Goal: Task Accomplishment & Management: Complete application form

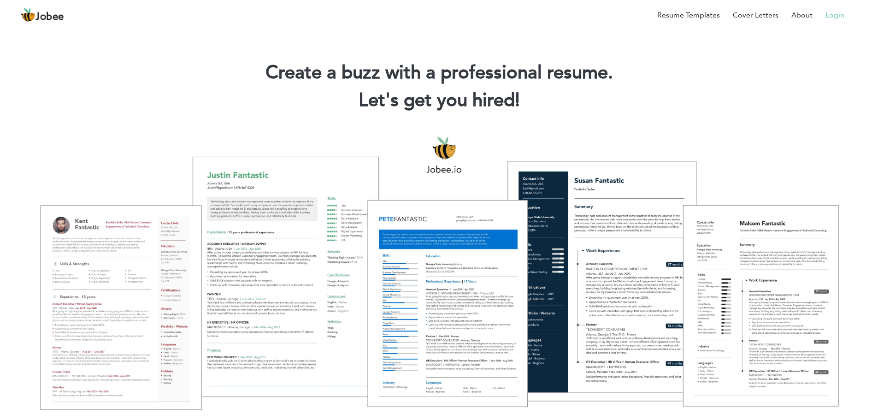
click at [832, 13] on link "Login" at bounding box center [835, 15] width 19 height 11
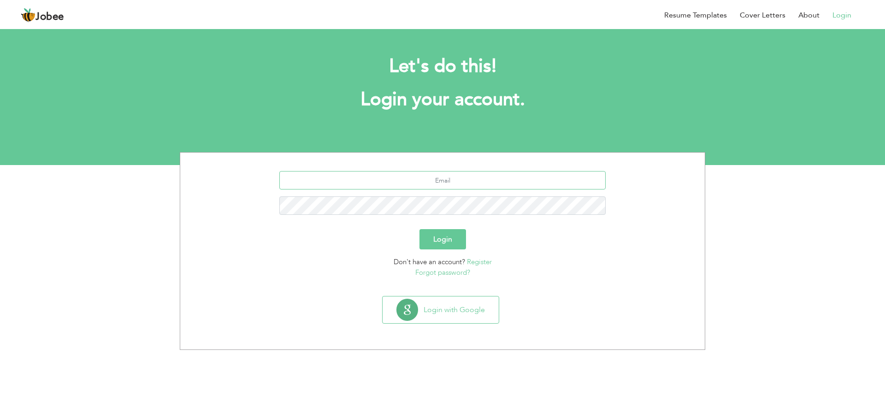
click at [441, 186] on input "text" at bounding box center [442, 180] width 327 height 18
click at [448, 181] on input "khalidawan3331@gmail.com" at bounding box center [442, 180] width 327 height 18
type input "khalidawan1415@gmail.com"
click at [419, 229] on button "Login" at bounding box center [442, 239] width 47 height 20
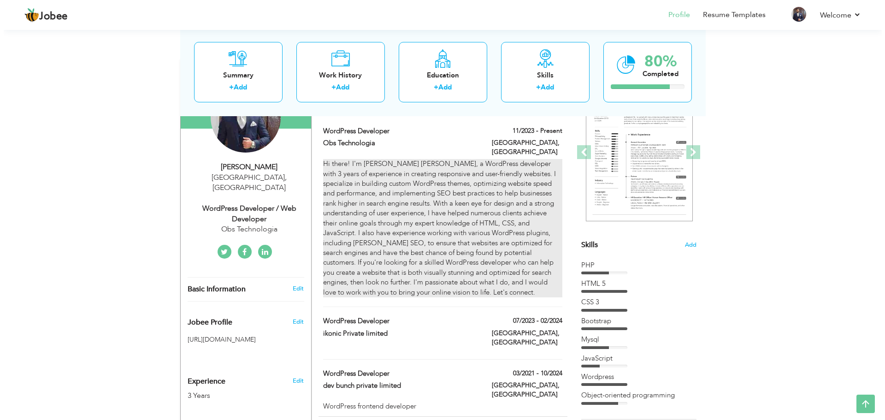
scroll to position [92, 0]
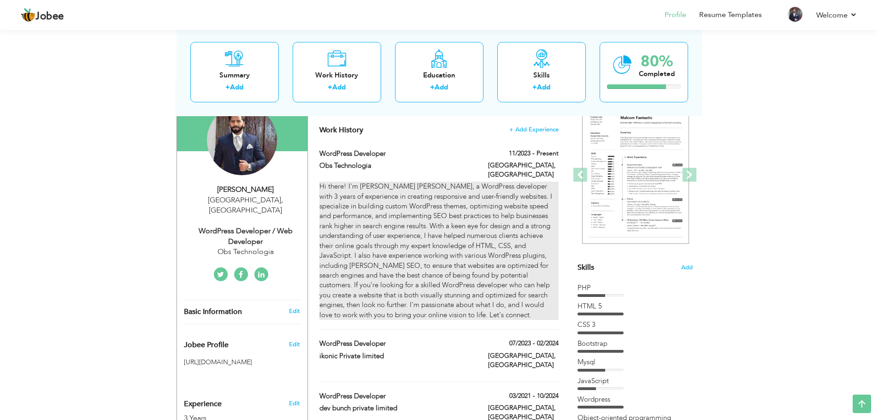
click at [449, 213] on div "Hi there! I'm [PERSON_NAME] [PERSON_NAME], a WordPress developer with 3 years o…" at bounding box center [438, 251] width 239 height 138
type input "WordPress Developer"
type input "Obs Technologia"
type input "11/2023"
type input "[GEOGRAPHIC_DATA]"
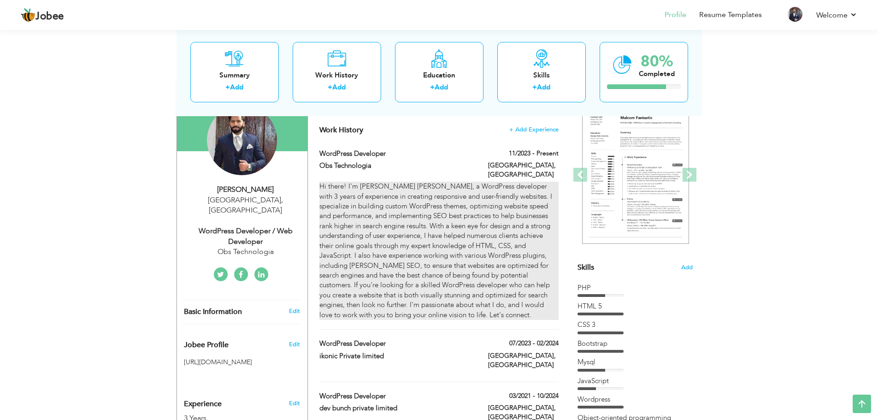
type input "[GEOGRAPHIC_DATA]"
checkbox input "true"
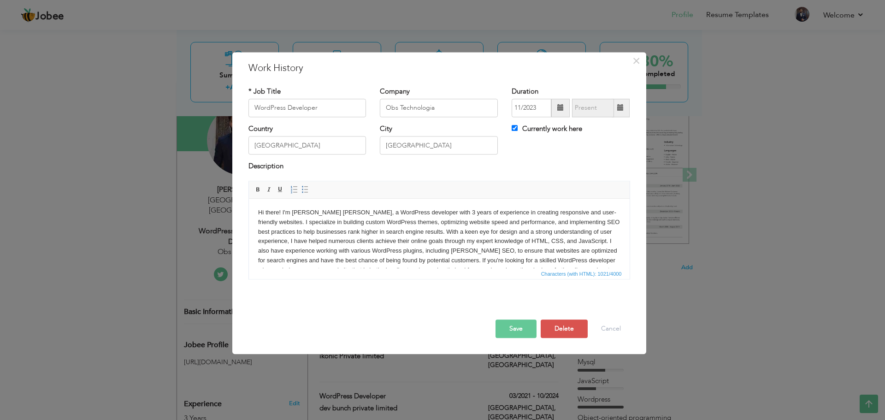
click at [399, 214] on body "Hi there! I'm Khalid Mehmood Awan, a WordPress developer with 3 years of experi…" at bounding box center [439, 246] width 362 height 77
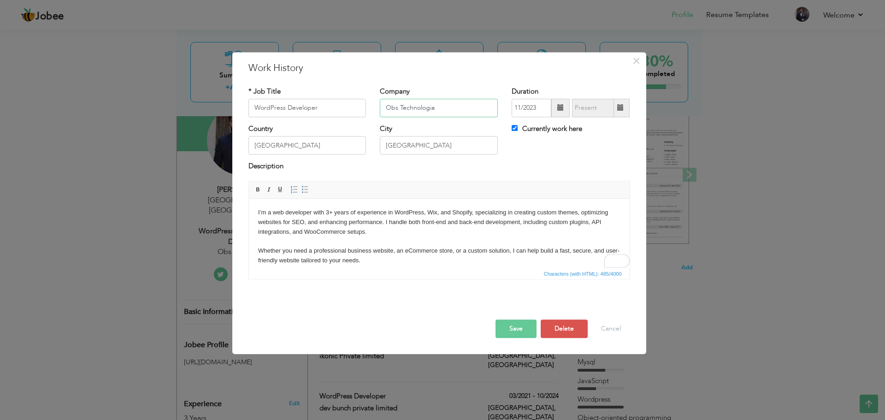
click at [396, 106] on input "Obs Technologia" at bounding box center [439, 108] width 118 height 18
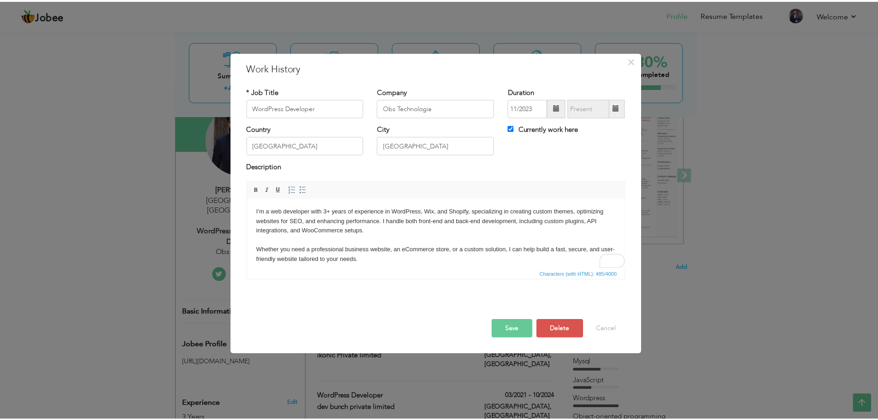
scroll to position [0, 0]
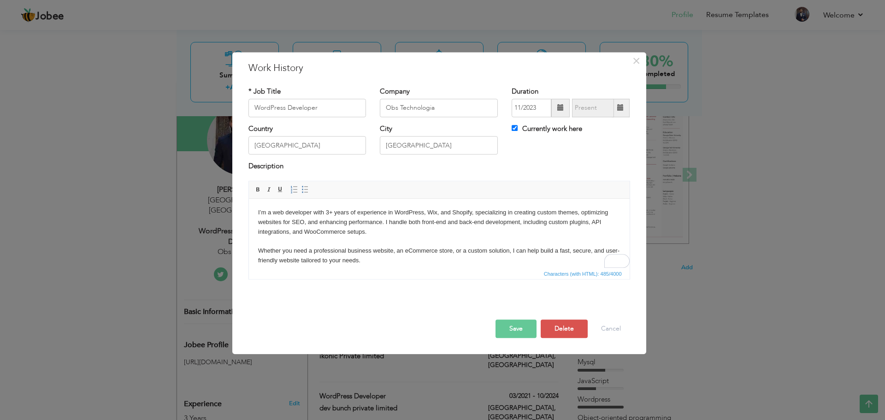
click at [520, 335] on button "Save" at bounding box center [516, 328] width 41 height 18
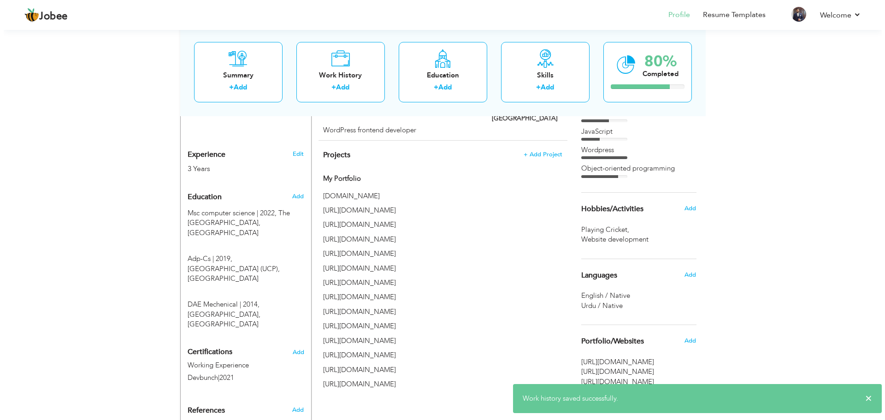
scroll to position [369, 0]
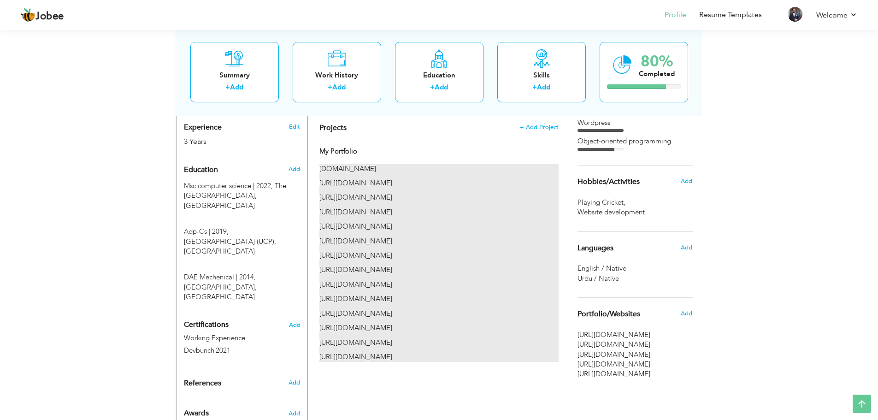
click at [379, 193] on p "[URL][DOMAIN_NAME]" at bounding box center [438, 198] width 239 height 10
type input "My Portfolio"
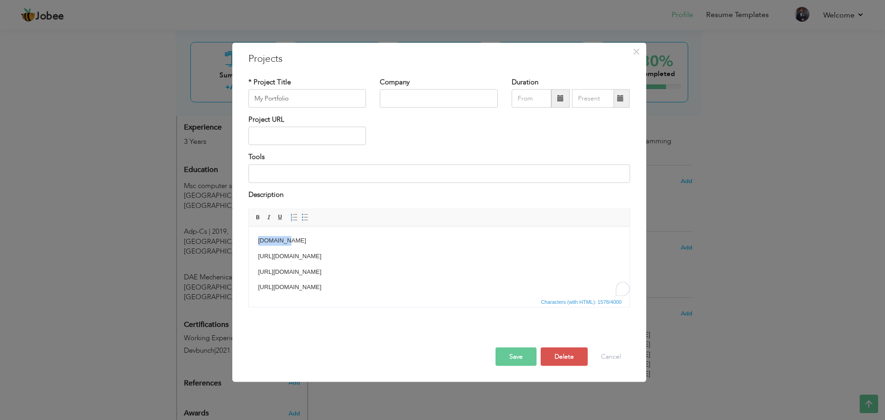
drag, startPoint x: 291, startPoint y: 243, endPoint x: 255, endPoint y: 242, distance: 35.5
click at [255, 242] on html "rarev.com https://preview.themeforest.net/item/merraki-interiors-architecture-w…" at bounding box center [438, 341] width 381 height 230
drag, startPoint x: 338, startPoint y: 235, endPoint x: 246, endPoint y: 264, distance: 96.7
click at [248, 264] on html "https://gomedia.store/portfolio/ https://preview.themeforest.net/item/merraki-i…" at bounding box center [438, 249] width 381 height 230
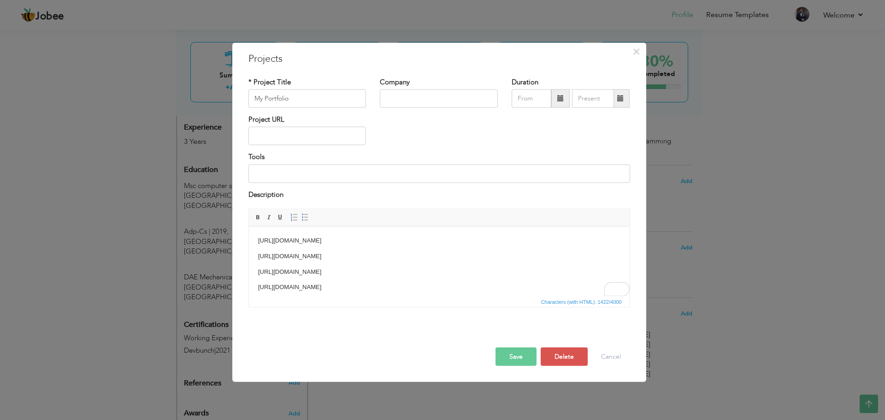
scroll to position [0, 0]
click at [345, 236] on p "[URL][DOMAIN_NAME]" at bounding box center [439, 241] width 362 height 10
click at [312, 255] on p "To enrich screen reader interactions, please activate Accessibility in Grammarl…" at bounding box center [439, 256] width 362 height 10
click at [513, 354] on button "Save" at bounding box center [516, 357] width 41 height 18
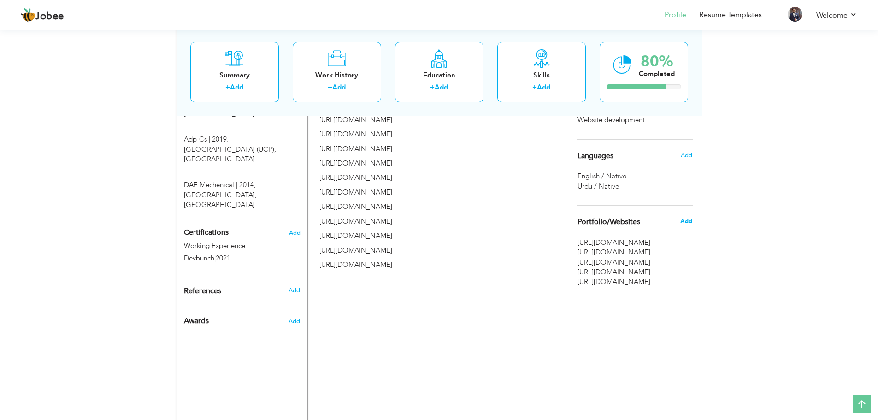
click at [689, 220] on span "Add" at bounding box center [686, 221] width 12 height 8
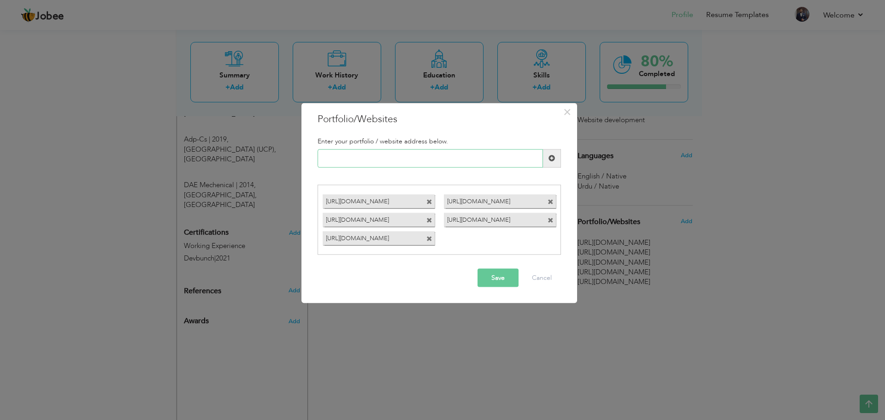
paste input "https://hostiko.com/layout92/ https://hostiko.com/layout86/ https://hostiko.com…"
paste input "gomedia.store/portfolio/"
type input "[URL][DOMAIN_NAME]"
click at [501, 281] on button "Save" at bounding box center [498, 278] width 41 height 18
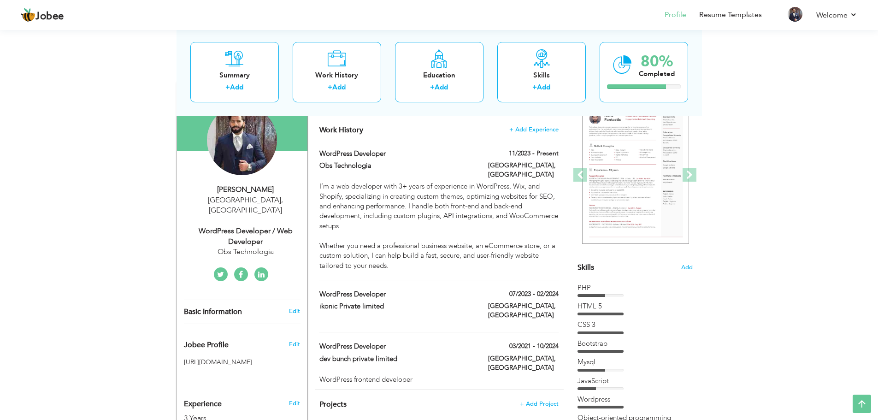
click at [256, 267] on link at bounding box center [261, 274] width 14 height 14
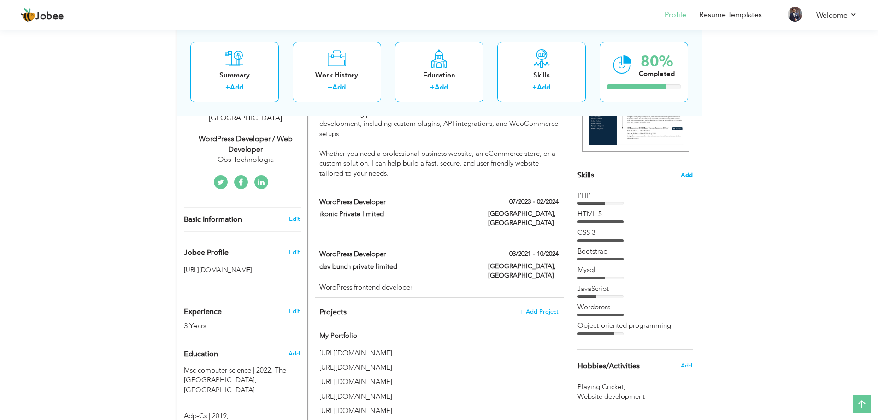
click at [684, 176] on span "Add" at bounding box center [687, 175] width 12 height 9
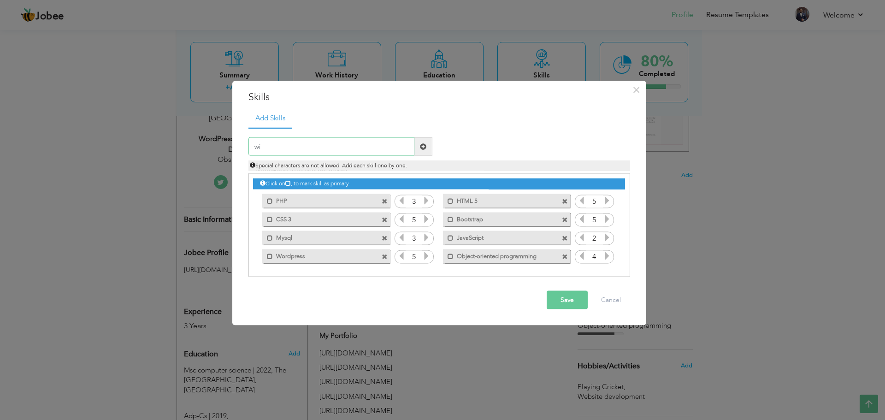
type input "w"
type input "shopify"
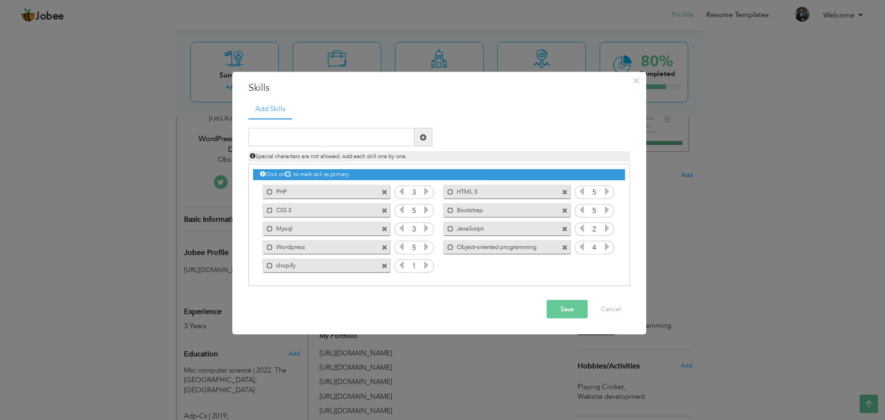
click at [426, 267] on icon at bounding box center [426, 265] width 8 height 8
click at [321, 137] on input "text" at bounding box center [331, 137] width 166 height 18
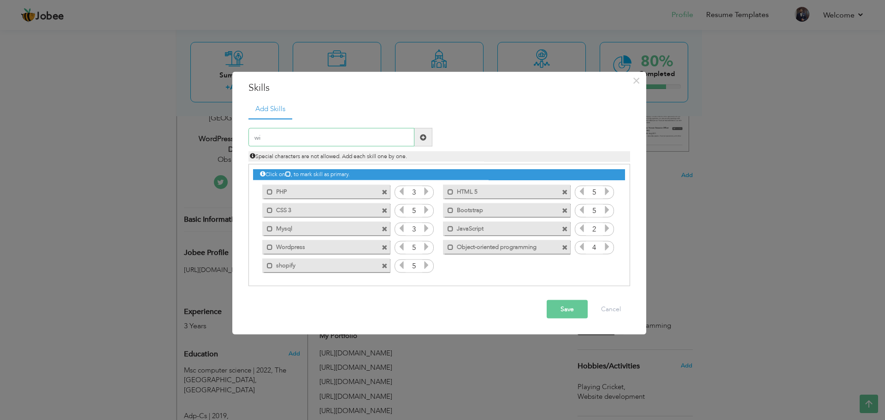
type input "w"
click at [576, 310] on button "Save" at bounding box center [567, 309] width 41 height 18
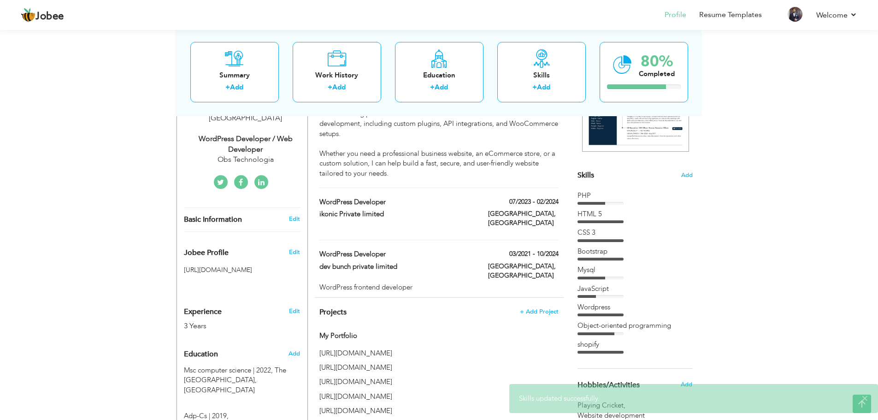
click at [619, 352] on div at bounding box center [601, 352] width 46 height 3
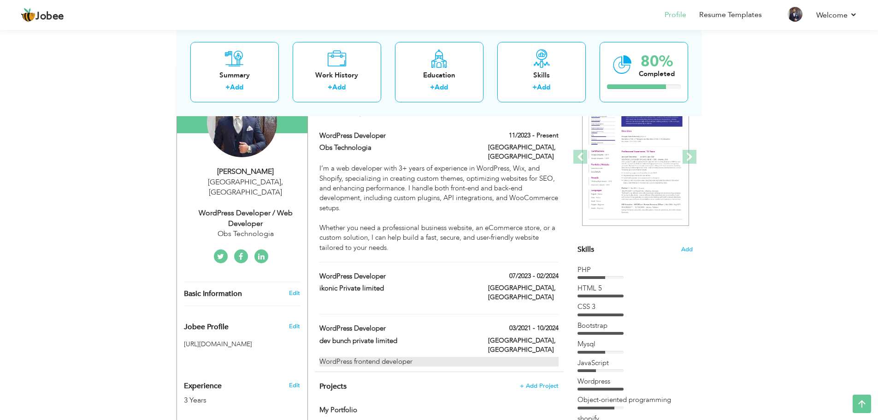
scroll to position [92, 0]
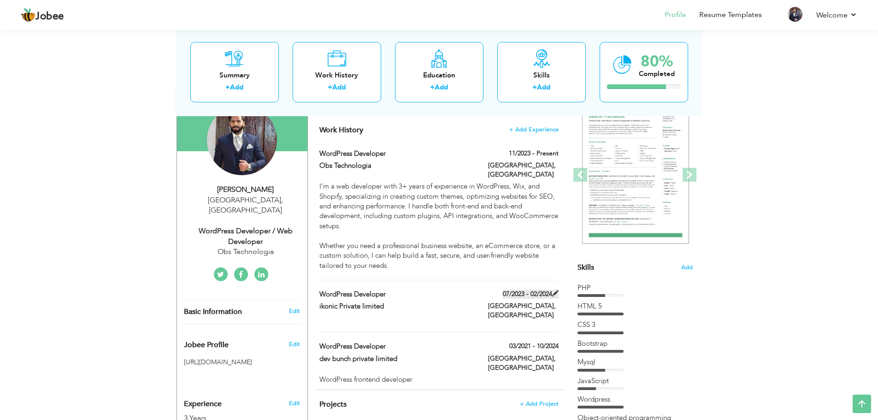
click at [526, 289] on label "07/2023 - 02/2024" at bounding box center [531, 293] width 56 height 9
type input "ikonic Private limited"
type input "07/2023"
type input "02/2024"
checkbox input "false"
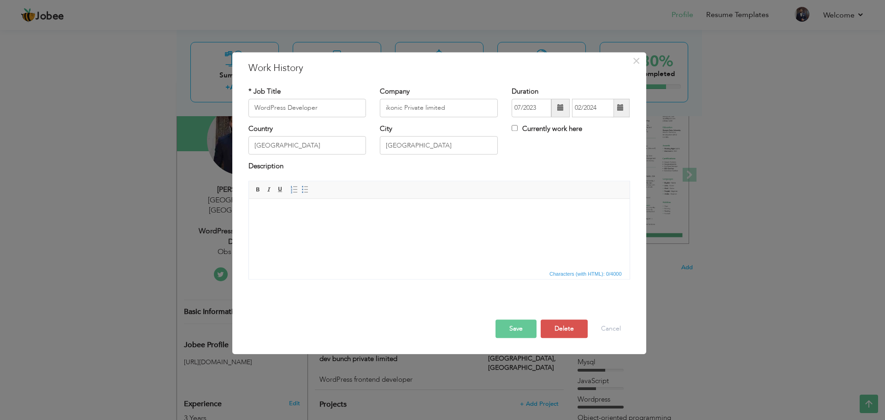
click at [522, 325] on button "Save" at bounding box center [516, 328] width 41 height 18
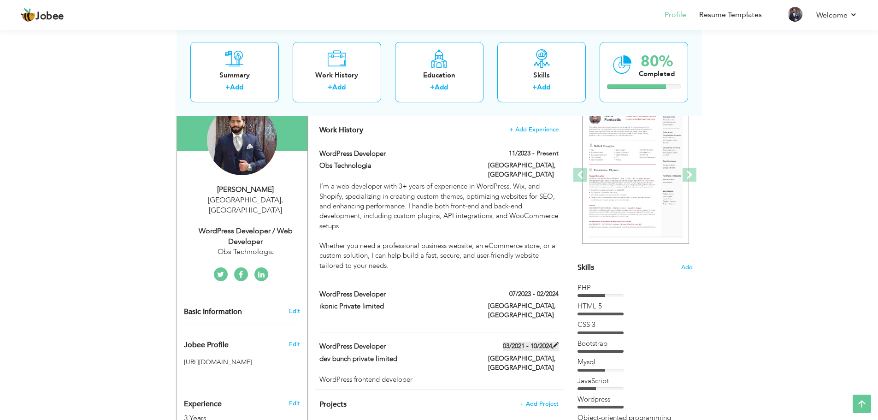
click at [553, 342] on span at bounding box center [555, 345] width 6 height 6
type input "dev bunch private limited"
type input "03/2021"
type input "10/2024"
type input "[GEOGRAPHIC_DATA]"
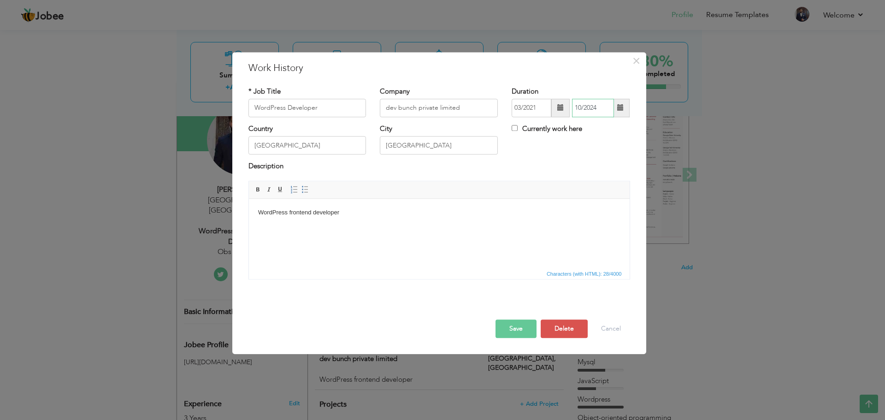
click at [589, 106] on input "10/2024" at bounding box center [593, 108] width 42 height 18
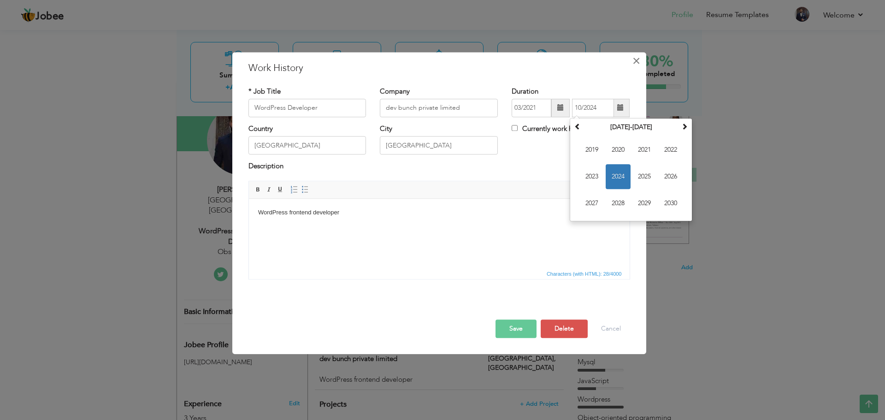
click at [633, 60] on span "×" at bounding box center [636, 61] width 8 height 17
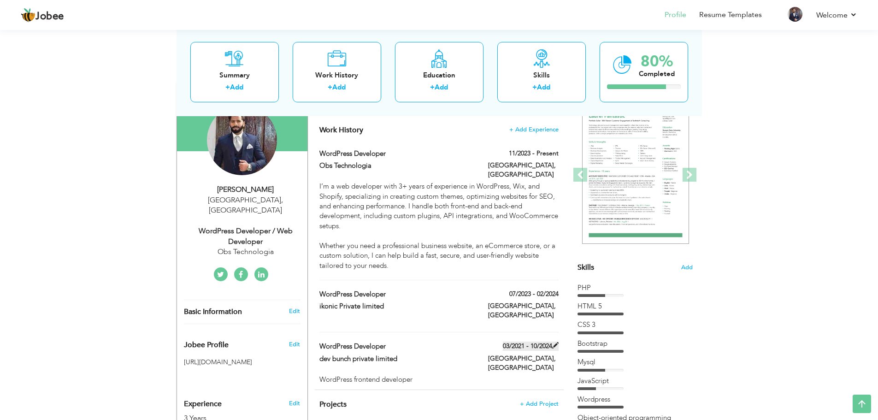
click at [543, 342] on label "03/2021 - 10/2024" at bounding box center [531, 346] width 56 height 9
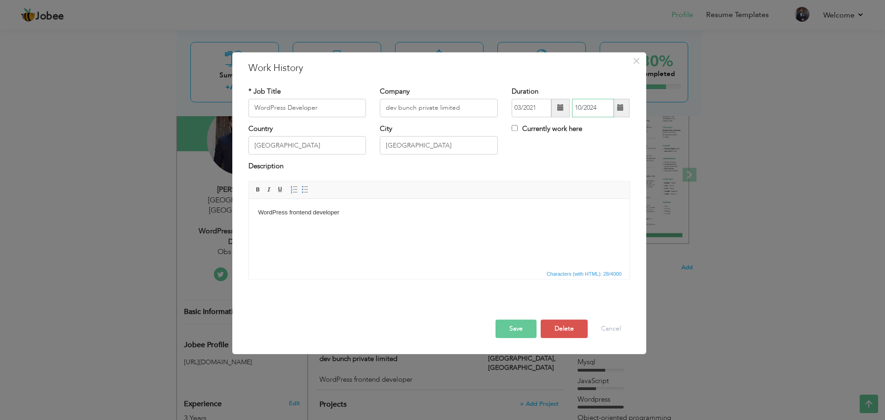
click at [600, 109] on input "10/2024" at bounding box center [593, 108] width 42 height 18
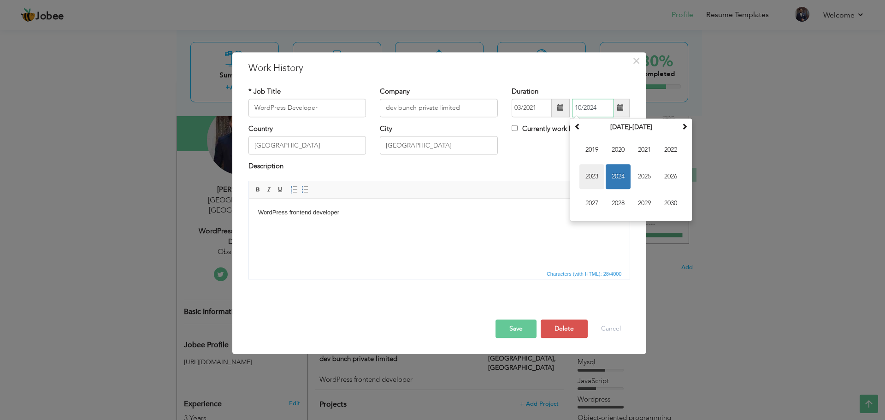
click at [593, 177] on span "2023" at bounding box center [591, 176] width 25 height 25
click at [645, 172] on span "Jul" at bounding box center [644, 176] width 25 height 25
type input "07/2023"
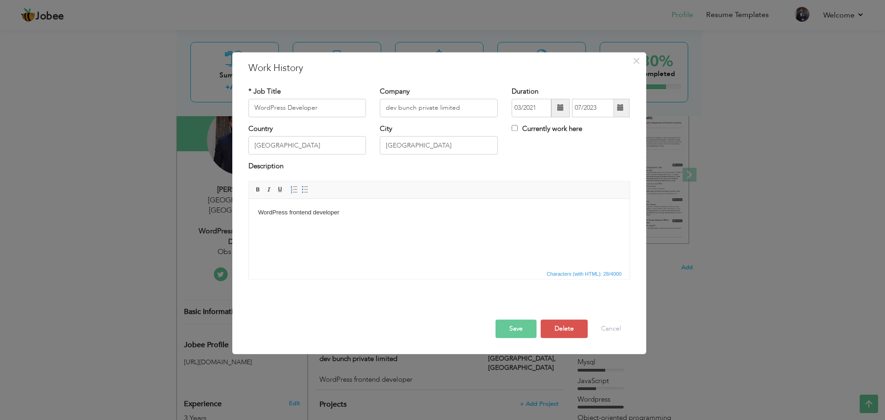
click at [517, 326] on button "Save" at bounding box center [516, 328] width 41 height 18
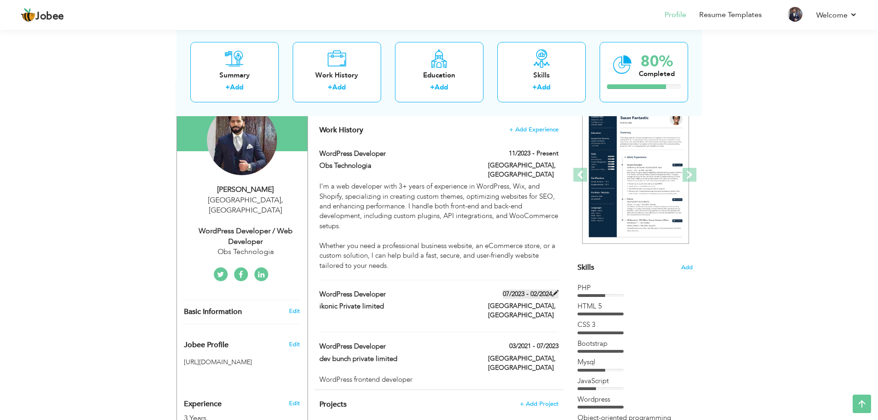
scroll to position [0, 0]
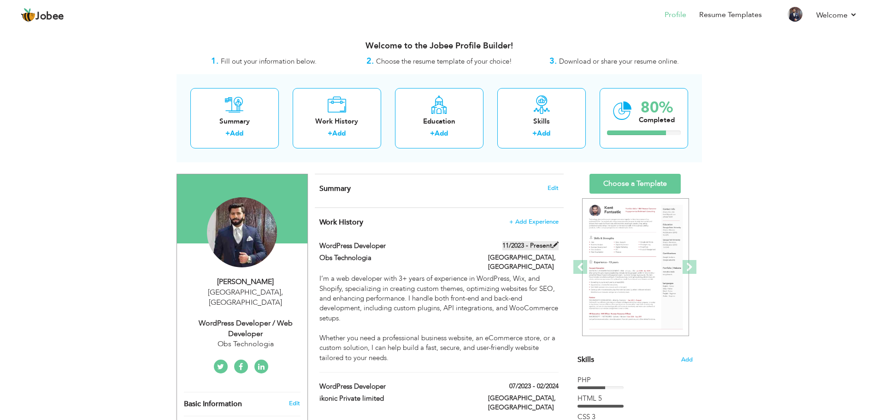
click at [556, 243] on span at bounding box center [555, 245] width 6 height 6
type input "Obs Technologia"
type input "11/2023"
type input "[GEOGRAPHIC_DATA]"
checkbox input "true"
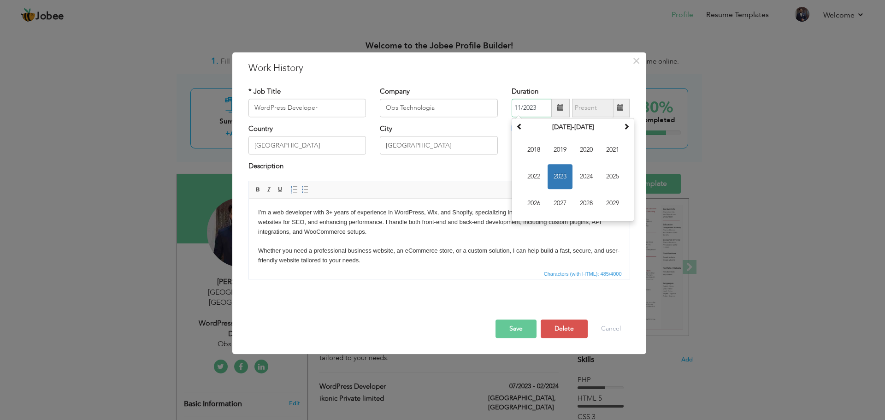
click at [535, 101] on input "11/2023" at bounding box center [532, 108] width 40 height 18
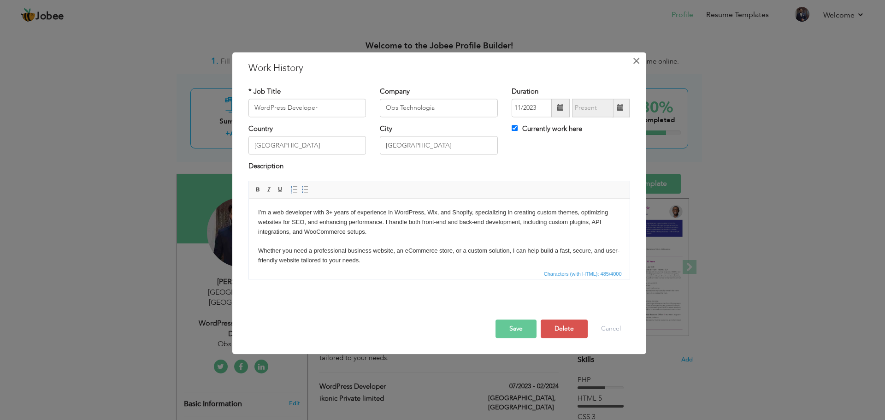
click at [637, 65] on span "×" at bounding box center [636, 61] width 8 height 17
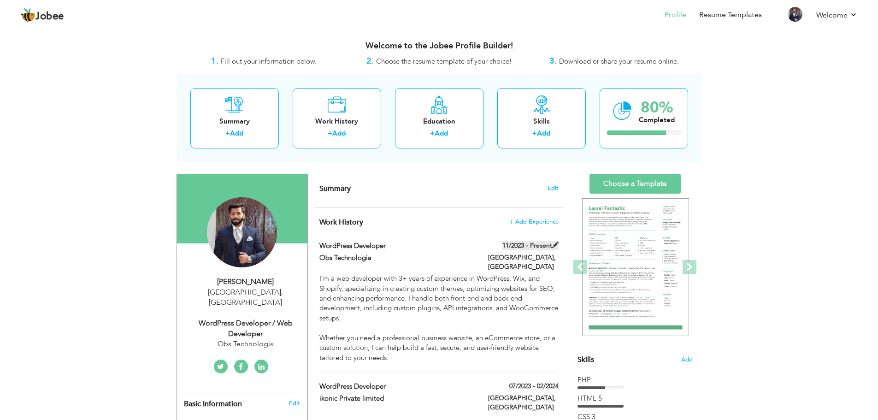
click at [532, 248] on label "11/2023 - Present" at bounding box center [530, 245] width 56 height 9
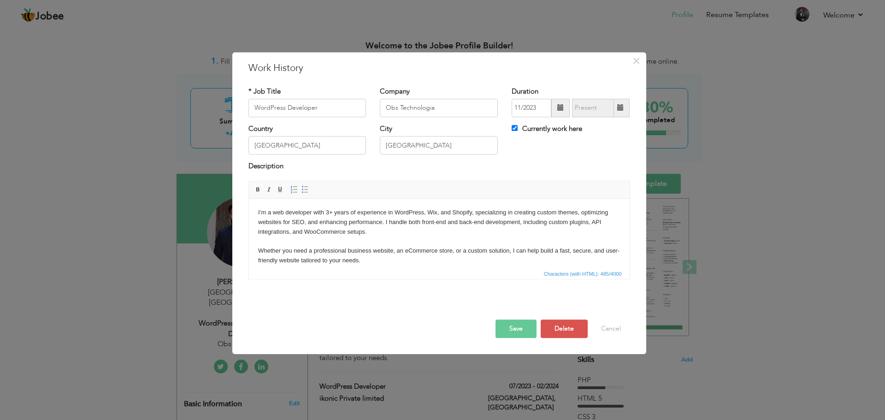
click at [556, 107] on span at bounding box center [560, 108] width 18 height 18
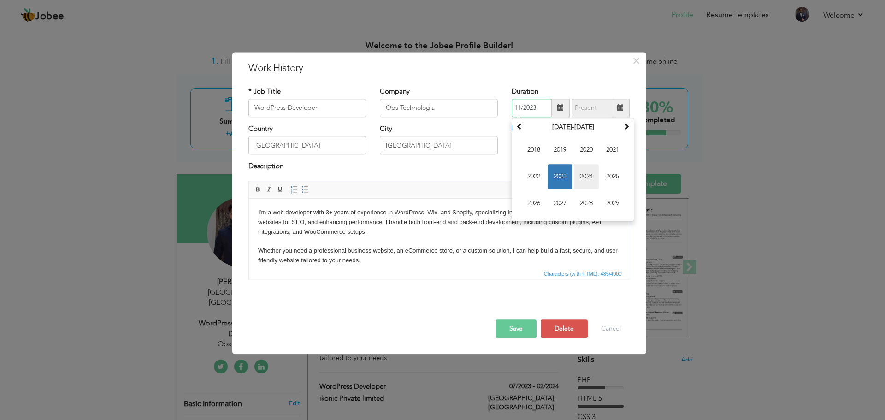
click at [580, 173] on span "2024" at bounding box center [586, 176] width 25 height 25
click at [564, 148] on span "Feb" at bounding box center [560, 149] width 25 height 25
type input "02/2024"
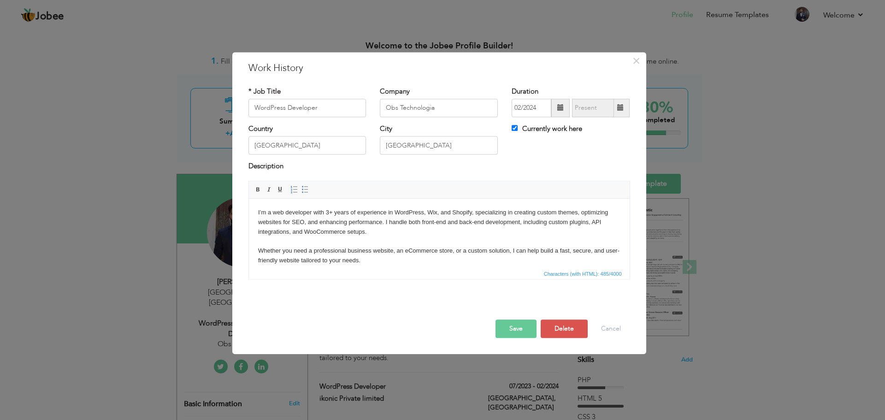
click at [522, 331] on button "Save" at bounding box center [516, 328] width 41 height 18
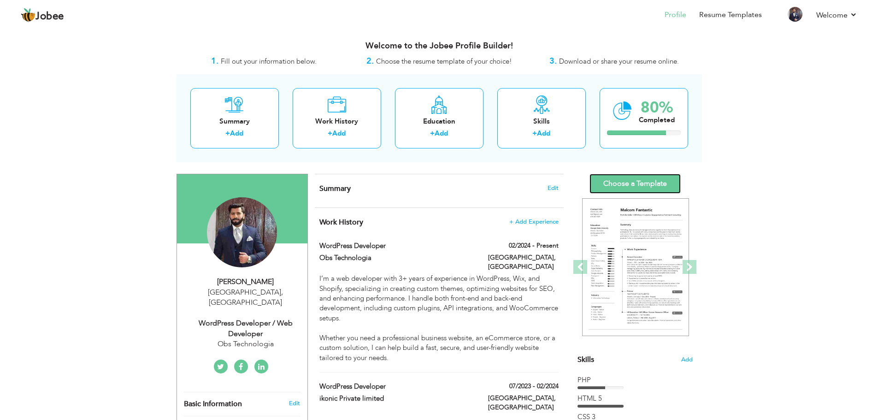
click at [659, 183] on link "Choose a Template" at bounding box center [635, 184] width 91 height 20
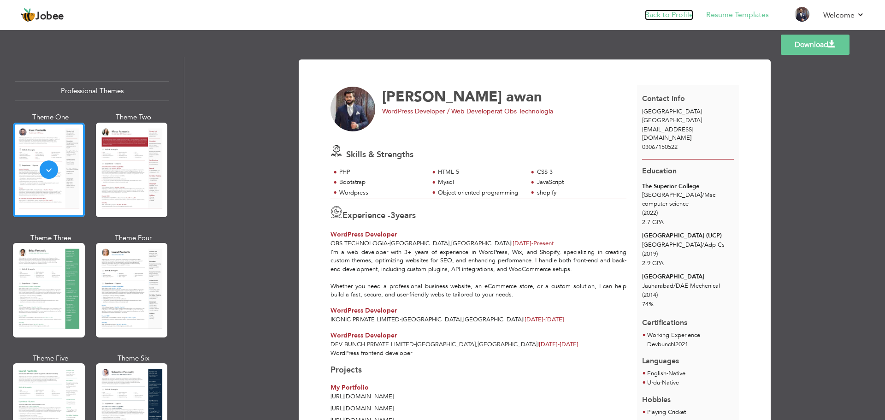
click at [656, 13] on link "Back to Profile" at bounding box center [669, 15] width 48 height 11
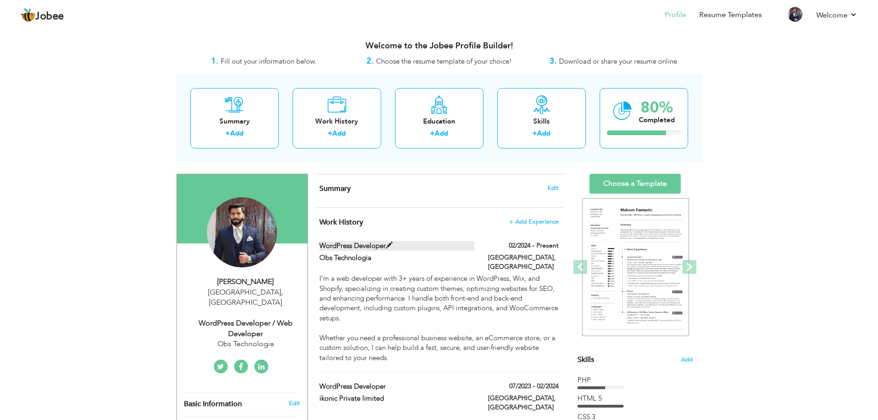
click at [374, 244] on label "WordPress Developer" at bounding box center [396, 246] width 155 height 10
type input "WordPress Developer"
type input "Obs Technologia"
type input "02/2024"
type input "[GEOGRAPHIC_DATA]"
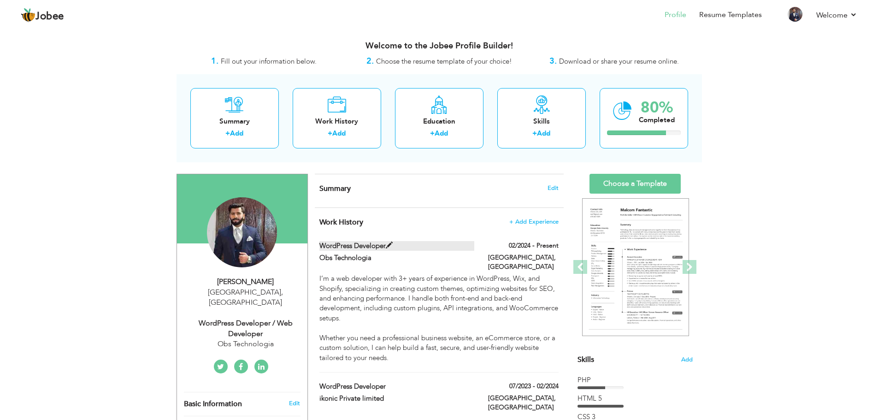
type input "[GEOGRAPHIC_DATA]"
checkbox input "true"
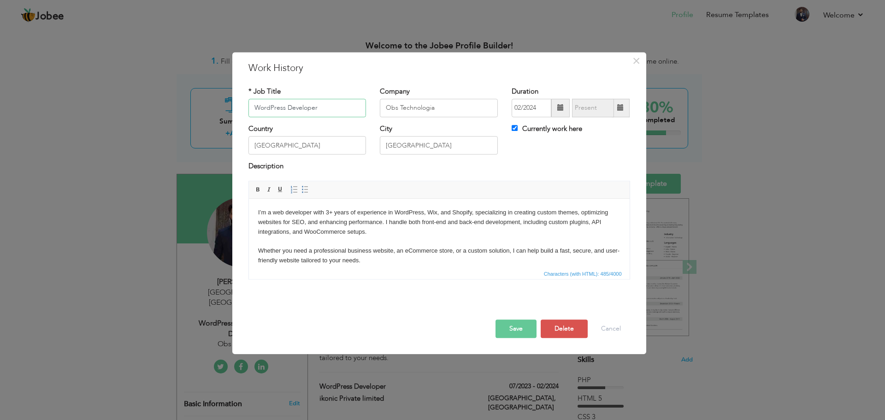
drag, startPoint x: 331, startPoint y: 105, endPoint x: 255, endPoint y: 109, distance: 75.2
click at [256, 109] on input "WordPress Developer" at bounding box center [307, 108] width 118 height 18
paste input "WordPress, Wix, and Shopify"
click at [287, 108] on input "WordPress, Wix, and Shopify" at bounding box center [307, 108] width 118 height 18
type input "WordPress | Wix | Shopify"
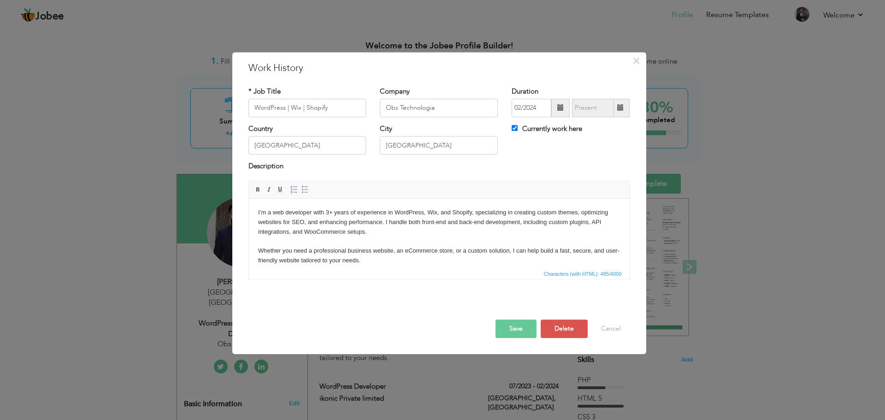
click at [539, 159] on div "Country Pakistan City Islamabad Currently work here" at bounding box center [440, 142] width 396 height 37
click at [512, 328] on button "Save" at bounding box center [516, 328] width 41 height 18
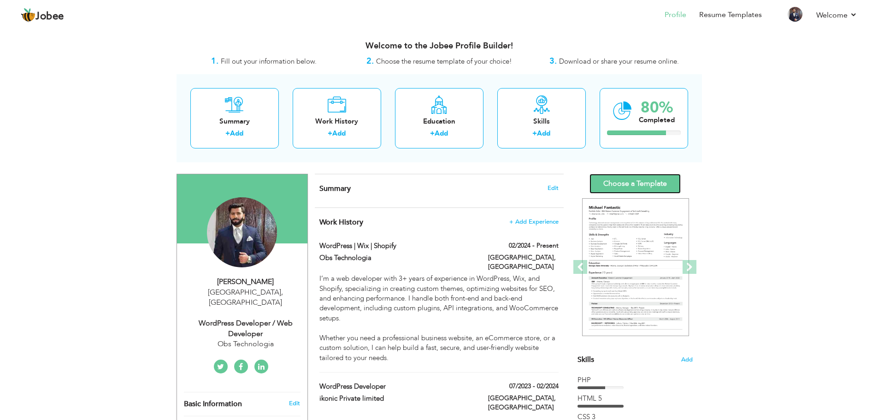
click at [633, 177] on link "Choose a Template" at bounding box center [635, 184] width 91 height 20
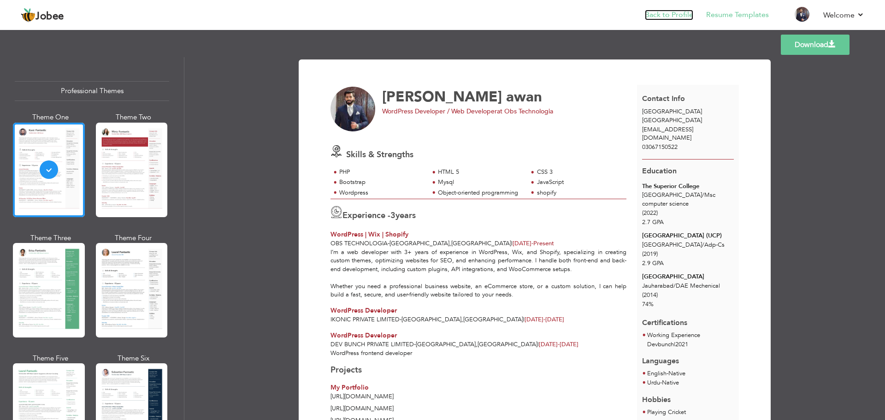
click at [674, 18] on link "Back to Profile" at bounding box center [669, 15] width 48 height 11
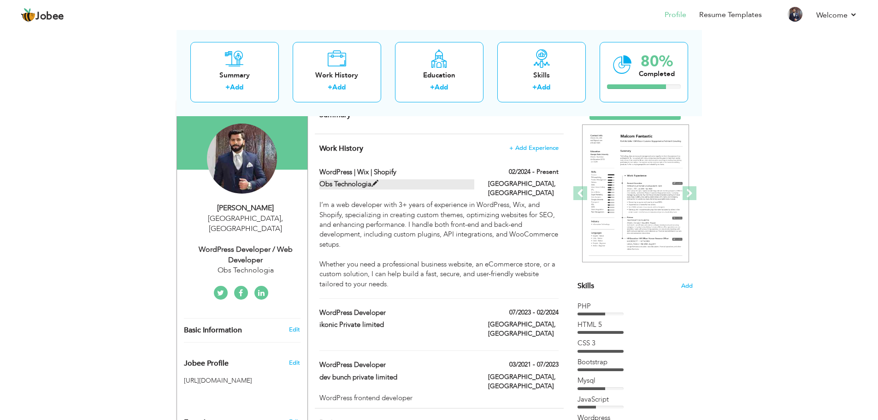
scroll to position [92, 0]
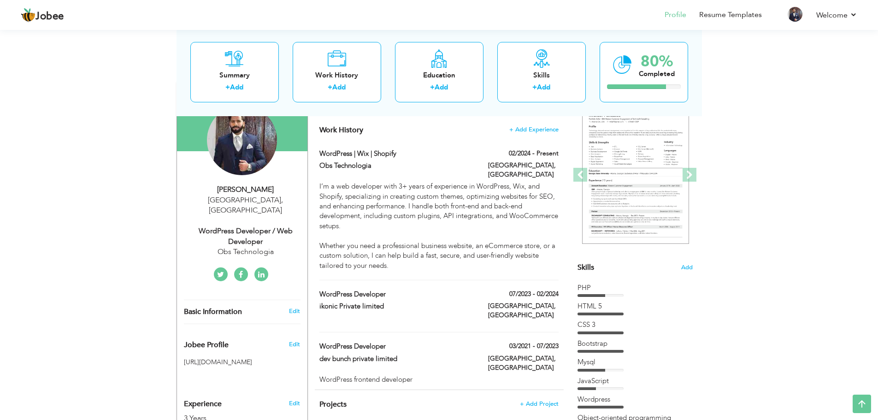
click at [254, 226] on div "WordPress Developer / Web Developer" at bounding box center [246, 236] width 124 height 21
type input "[PERSON_NAME]"
type input "awan"
type input "03067150522"
select select "number:166"
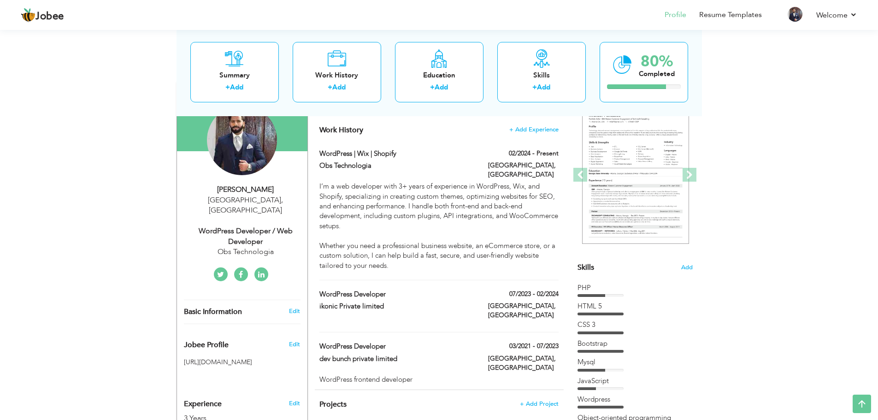
type input "[GEOGRAPHIC_DATA]"
select select "number:5"
type input "Obs Technologia"
type input "WordPress Developer / Web Developer"
type input "https://www.linkedin.com/in/khalid-awan-16ba64192/"
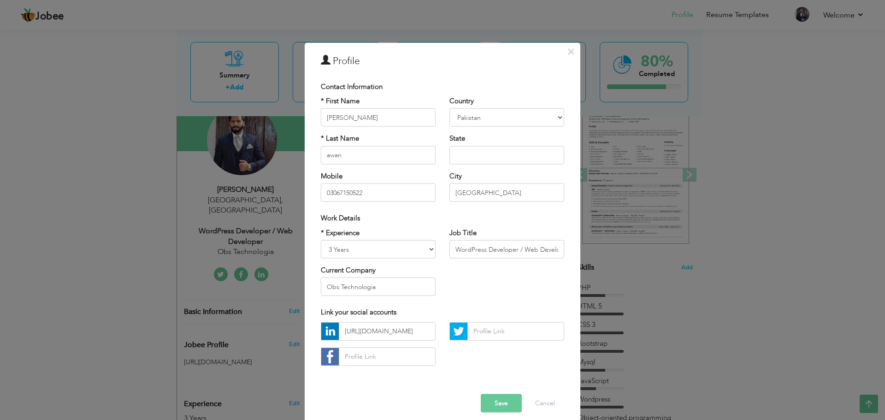
click at [649, 146] on div "× Profile Contact Information * First Name [PERSON_NAME] * Last Name awan" at bounding box center [442, 210] width 885 height 420
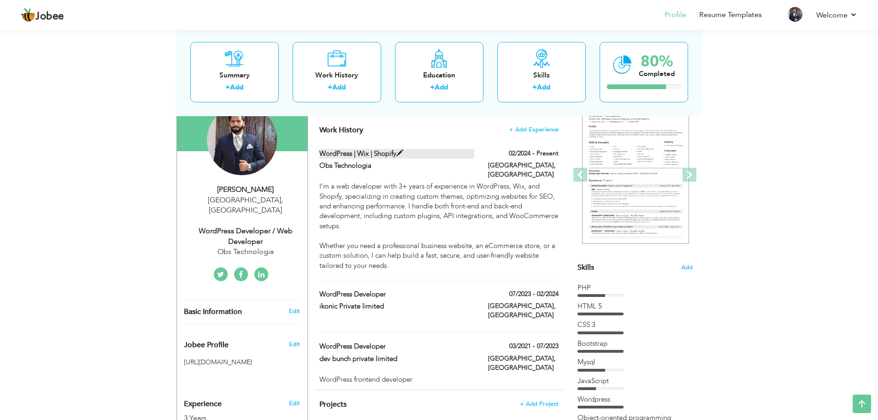
click at [395, 155] on label "WordPress | Wix | Shopify" at bounding box center [396, 154] width 155 height 10
type input "WordPress | Wix | Shopify"
type input "Obs Technologia"
type input "02/2024"
type input "[GEOGRAPHIC_DATA]"
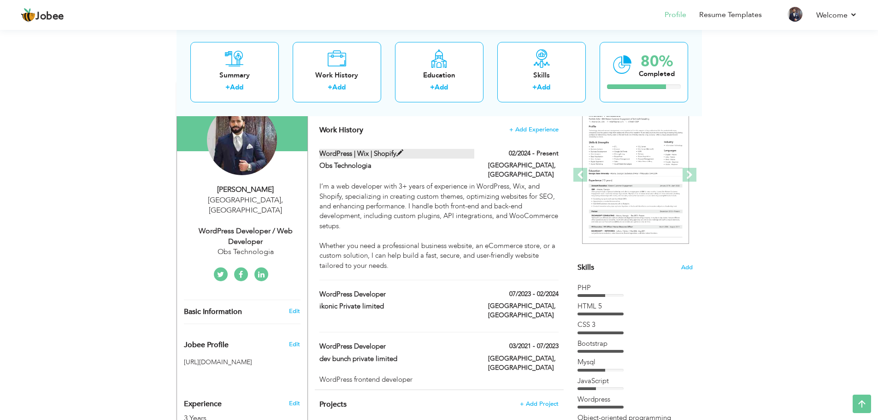
type input "[GEOGRAPHIC_DATA]"
checkbox input "true"
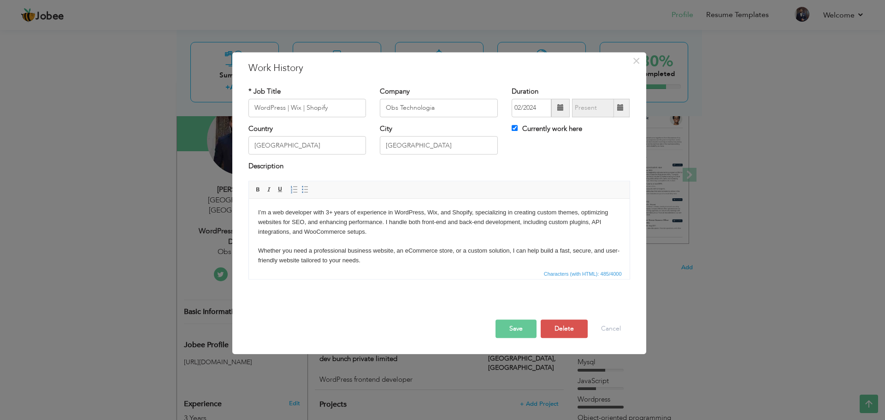
click at [517, 326] on button "Save" at bounding box center [516, 328] width 41 height 18
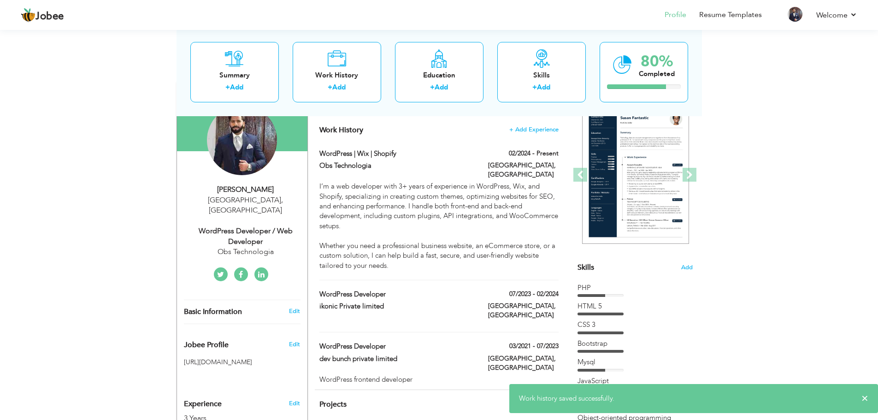
click at [255, 226] on div "WordPress Developer / Web Developer" at bounding box center [246, 236] width 124 height 21
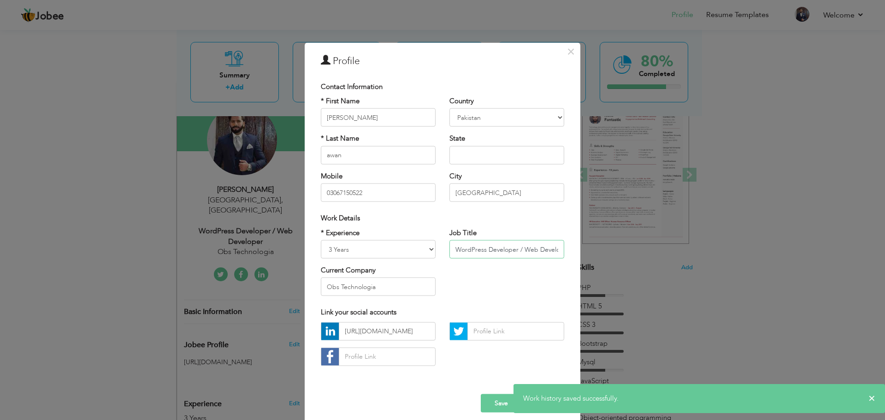
click at [467, 248] on input "WordPress Developer / Web Developer" at bounding box center [506, 249] width 115 height 18
paste input "| Wix | Shopify"
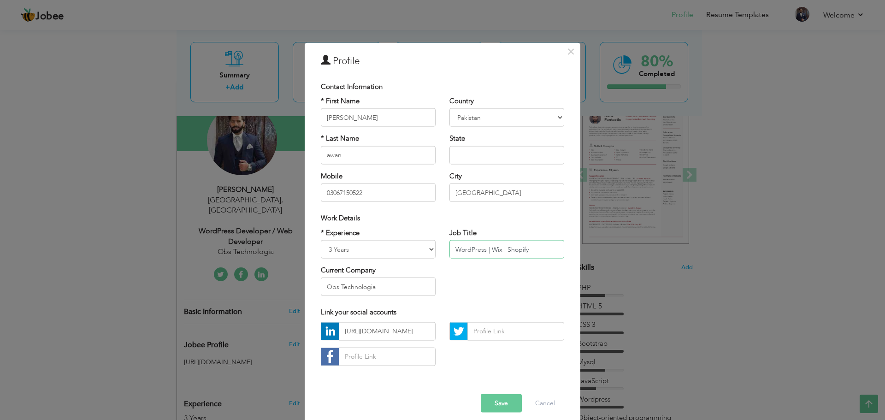
type input "WordPress | Wix | Shopify"
click at [495, 409] on button "Save" at bounding box center [501, 403] width 41 height 18
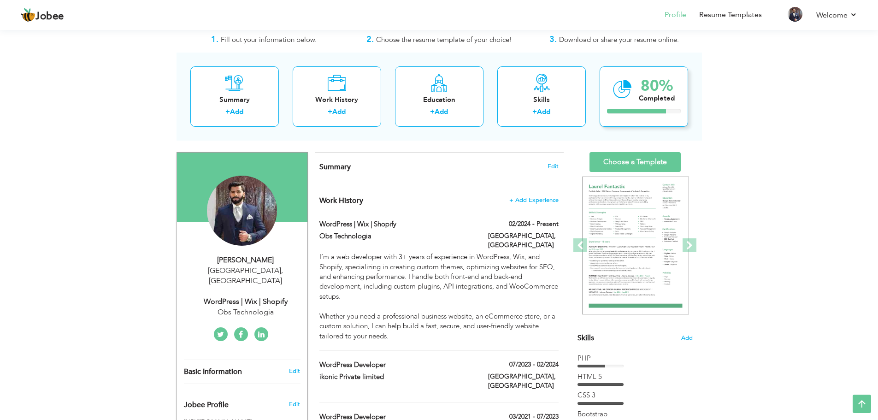
scroll to position [0, 0]
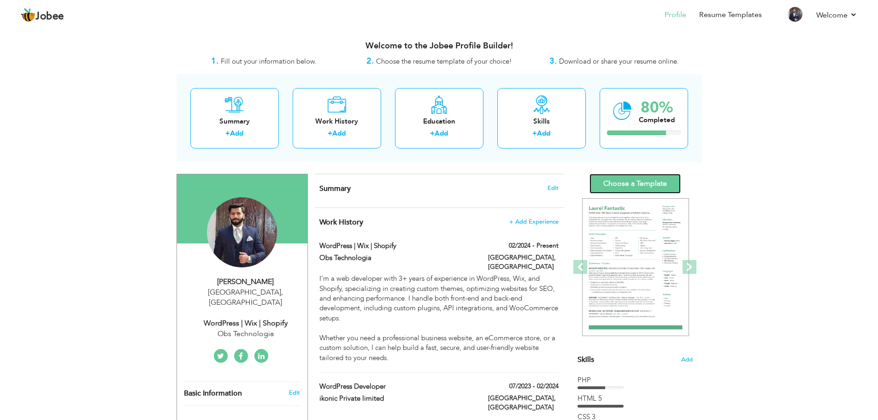
click at [644, 183] on link "Choose a Template" at bounding box center [635, 184] width 91 height 20
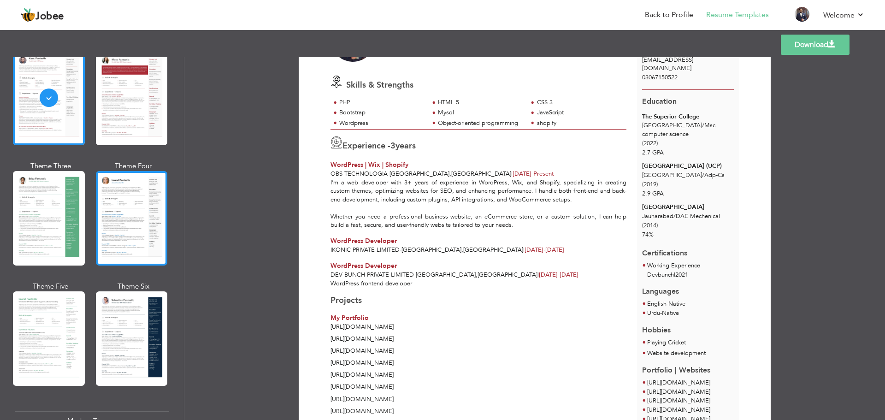
scroll to position [92, 0]
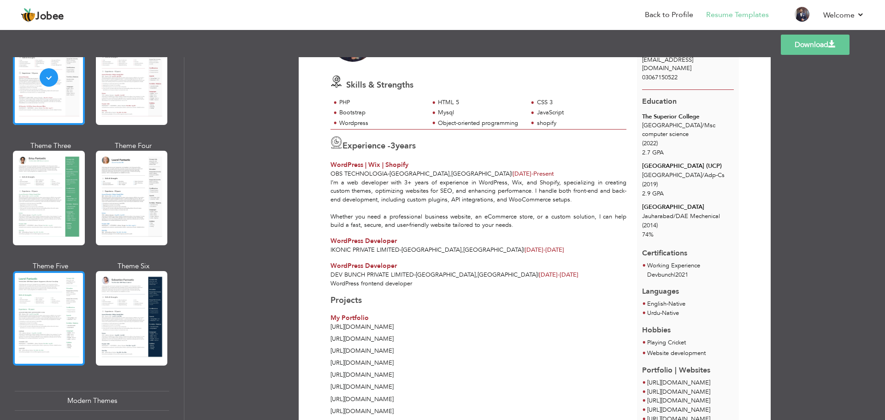
click at [57, 296] on div at bounding box center [49, 318] width 72 height 95
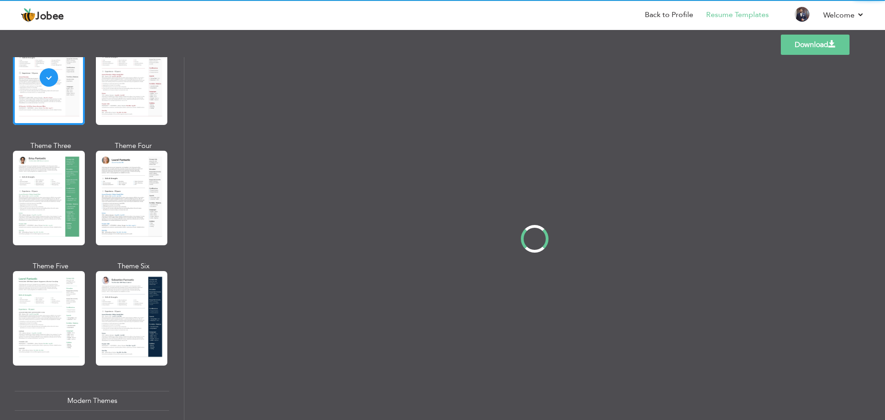
scroll to position [0, 0]
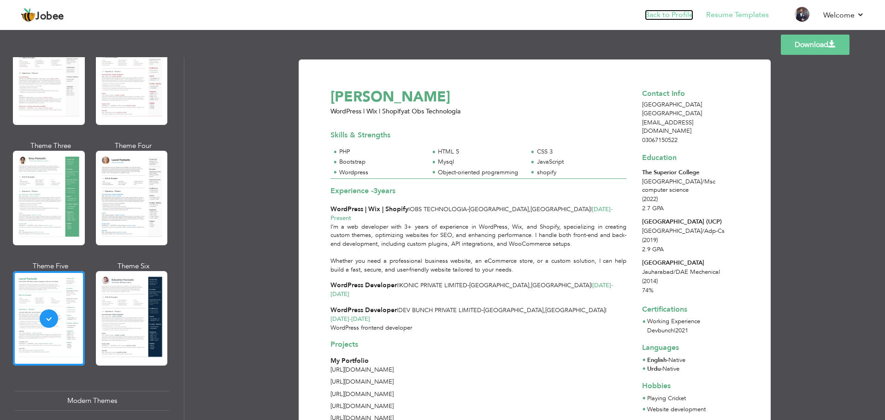
click at [686, 14] on link "Back to Profile" at bounding box center [669, 15] width 48 height 11
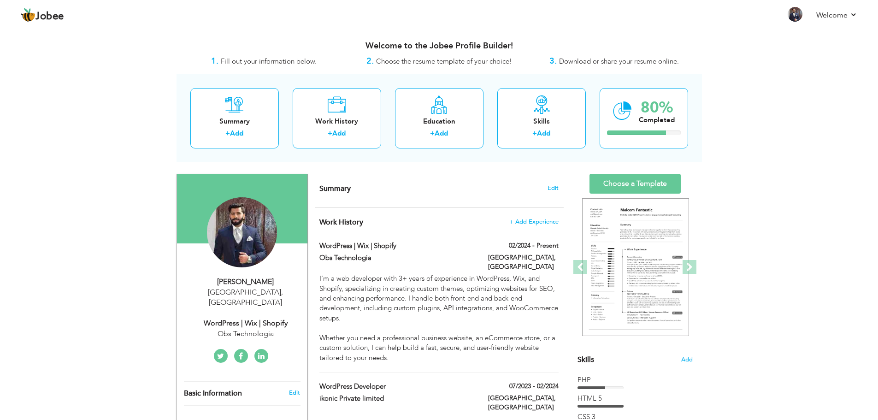
click at [243, 281] on div "[PERSON_NAME]" at bounding box center [246, 282] width 124 height 11
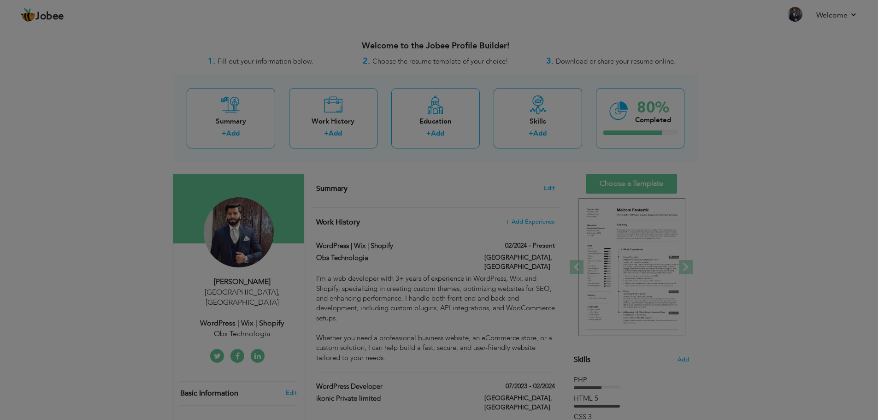
type input "[PERSON_NAME]"
type input "awan"
type input "03067150522"
select select "number:166"
type input "[GEOGRAPHIC_DATA]"
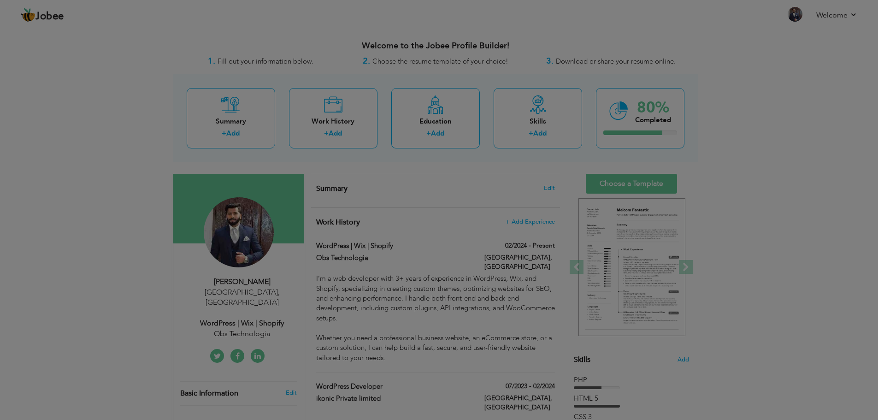
select select "number:5"
type input "Obs Technologia"
type input "WordPress | Wix | Shopify"
type input "[URL][DOMAIN_NAME]"
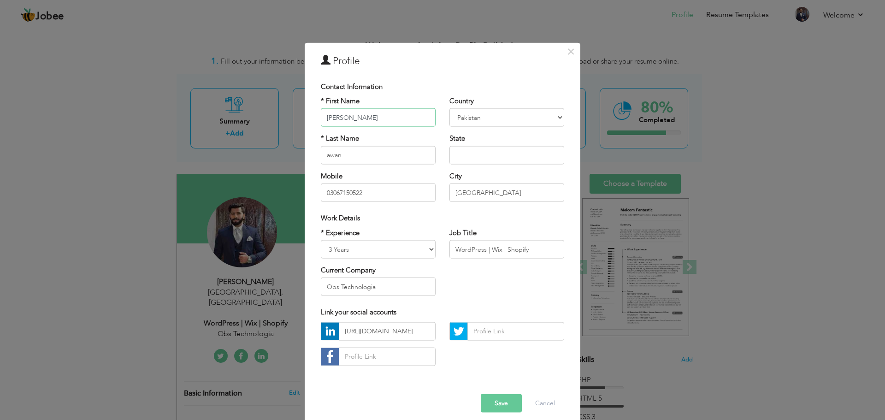
click at [326, 118] on input "khalid" at bounding box center [378, 117] width 115 height 18
type input "[PERSON_NAME]"
click at [329, 154] on input "awan" at bounding box center [378, 155] width 115 height 18
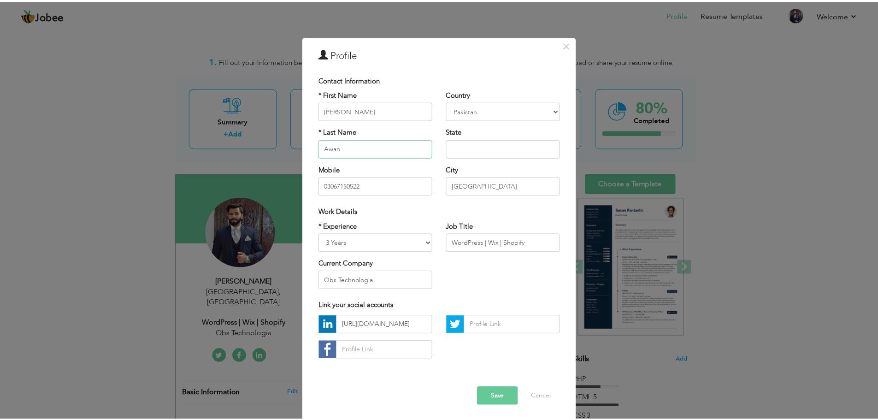
scroll to position [8, 0]
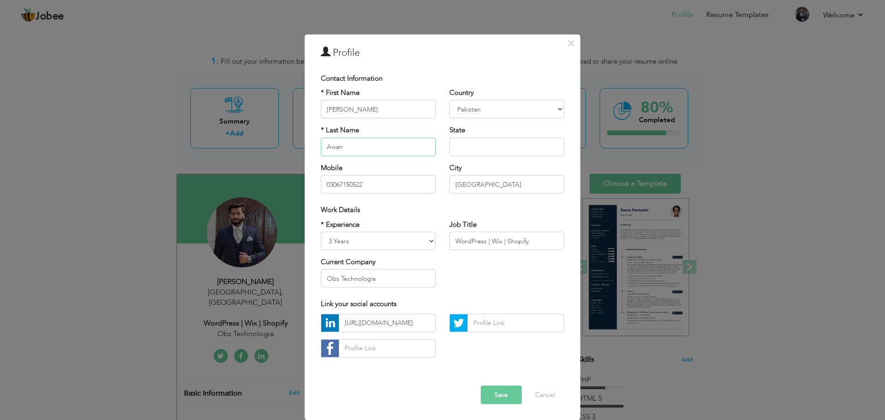
type input "Awan"
click at [458, 289] on div "* Experience Entry Level Less than 1 Year 1 Year 2 Years 3 Years 4 Years 5 Year…" at bounding box center [442, 256] width 257 height 75
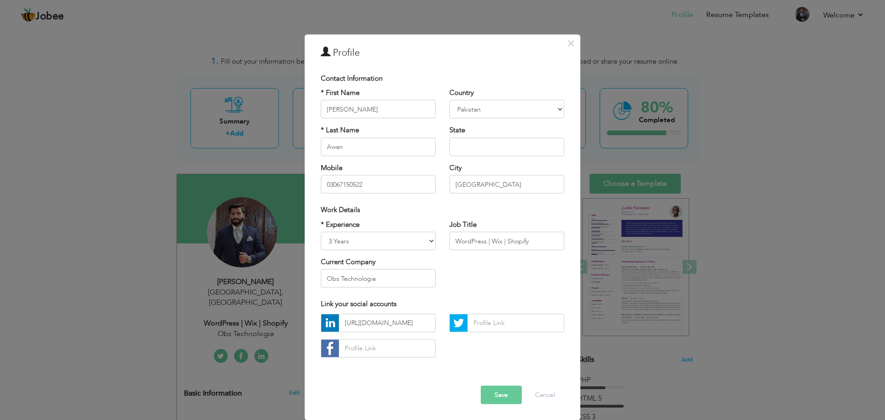
click at [500, 395] on button "Save" at bounding box center [501, 394] width 41 height 18
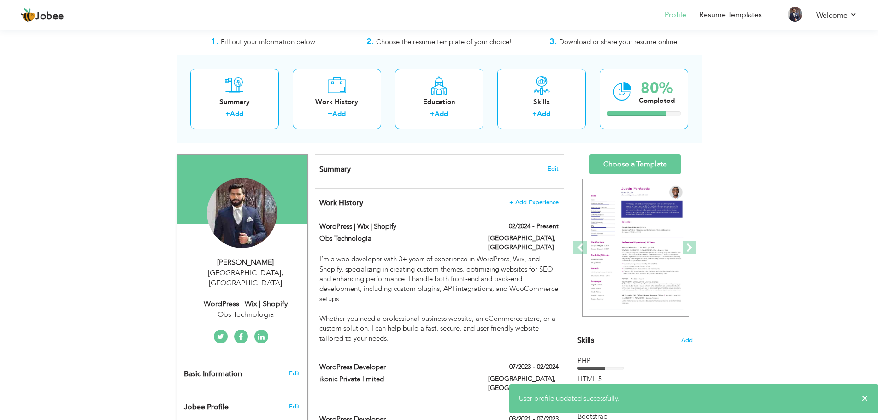
scroll to position [0, 0]
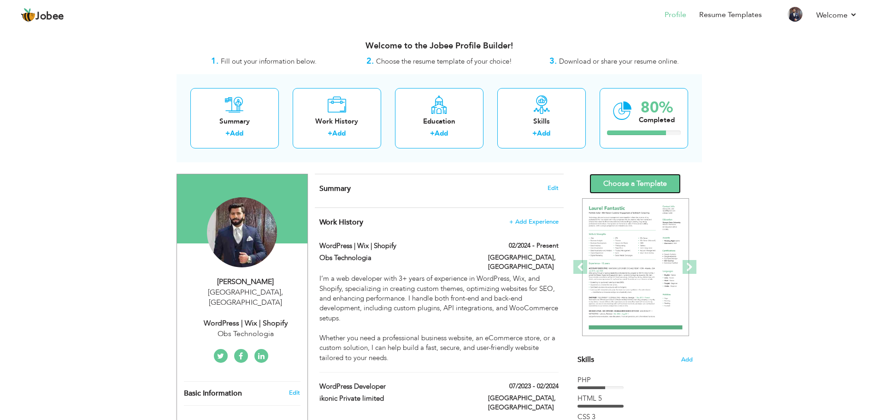
click at [643, 177] on link "Choose a Template" at bounding box center [635, 184] width 91 height 20
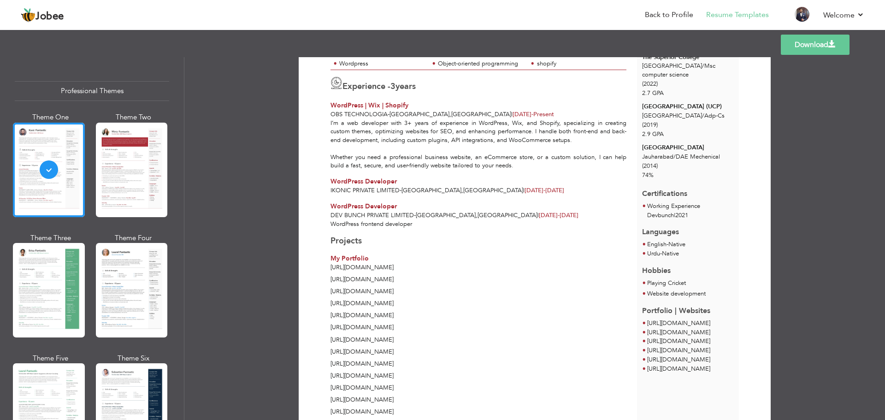
scroll to position [184, 0]
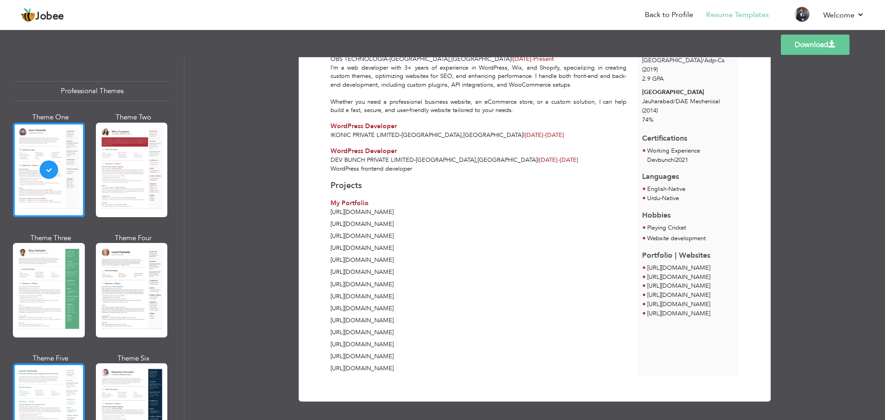
click at [63, 363] on div at bounding box center [49, 410] width 72 height 95
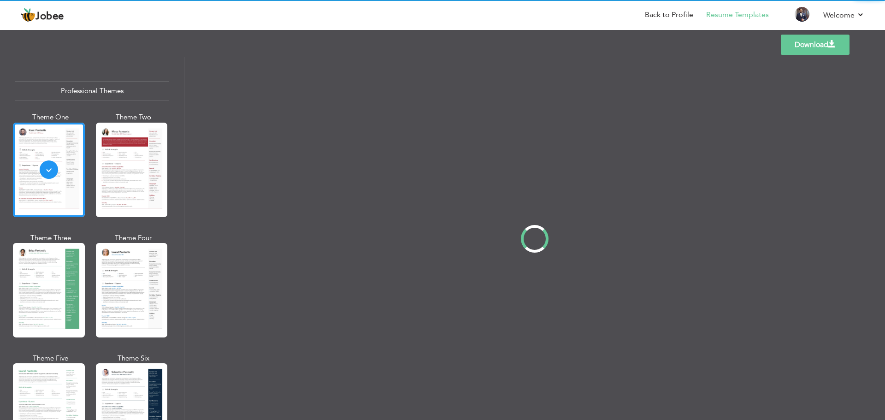
scroll to position [0, 0]
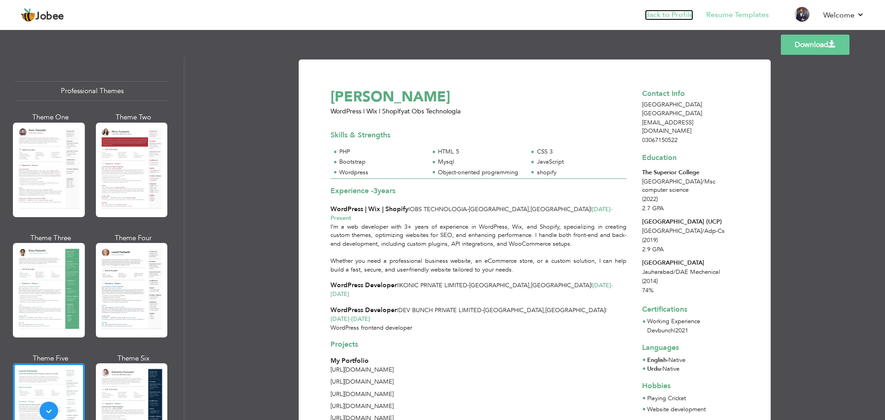
click at [668, 10] on link "Back to Profile" at bounding box center [669, 15] width 48 height 11
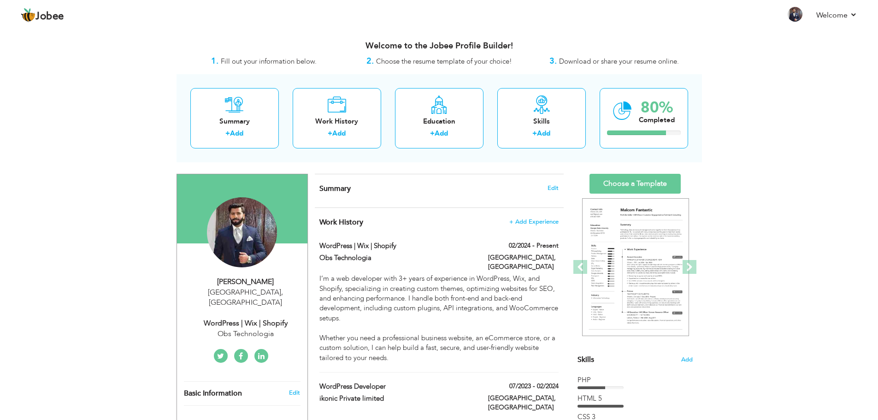
click at [242, 318] on div "WordPress | Wix | Shopify" at bounding box center [246, 323] width 124 height 11
type input "[PERSON_NAME]"
type input "Awan"
type input "03067150522"
select select "number:166"
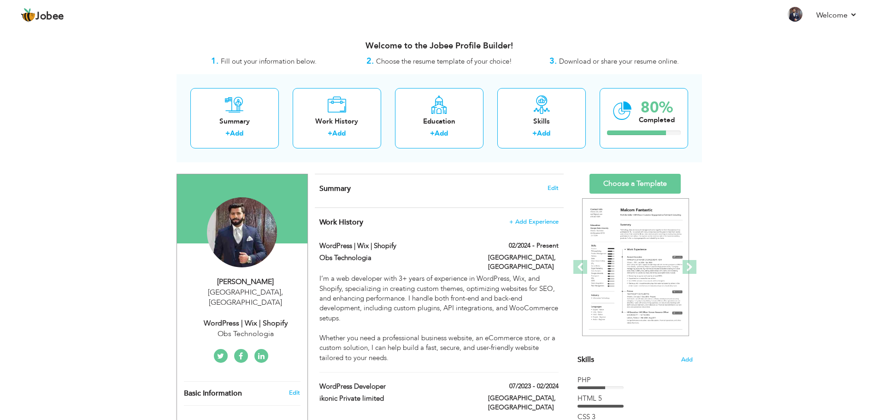
type input "[GEOGRAPHIC_DATA]"
select select "number:5"
type input "Obs Technologia"
type input "WordPress | Wix | Shopify"
type input "https://www.linkedin.com/in/khalid-awan-16ba64192/"
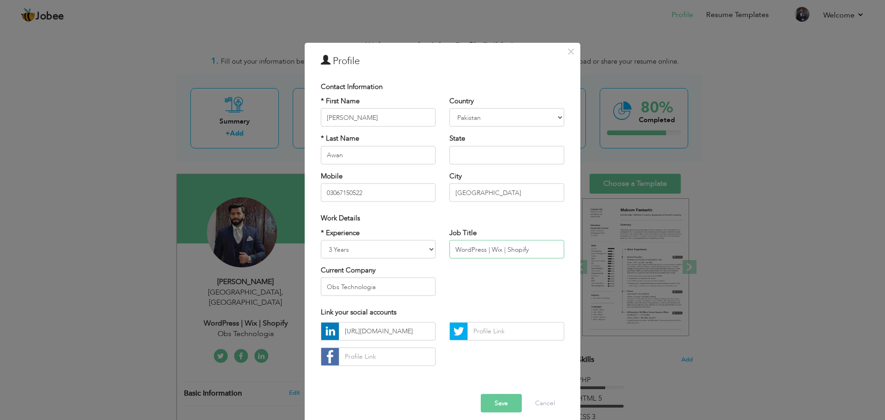
click at [532, 246] on input "WordPress | Wix | Shopify" at bounding box center [506, 249] width 115 height 18
type input "WordPress | Wix | Shopify Developer"
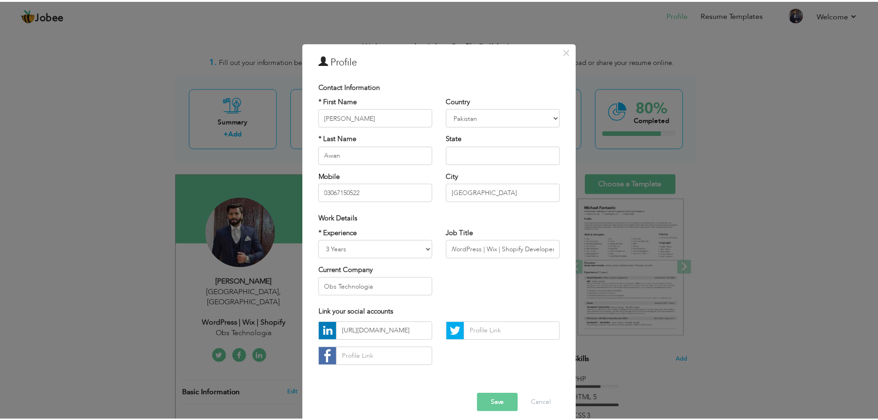
scroll to position [0, 0]
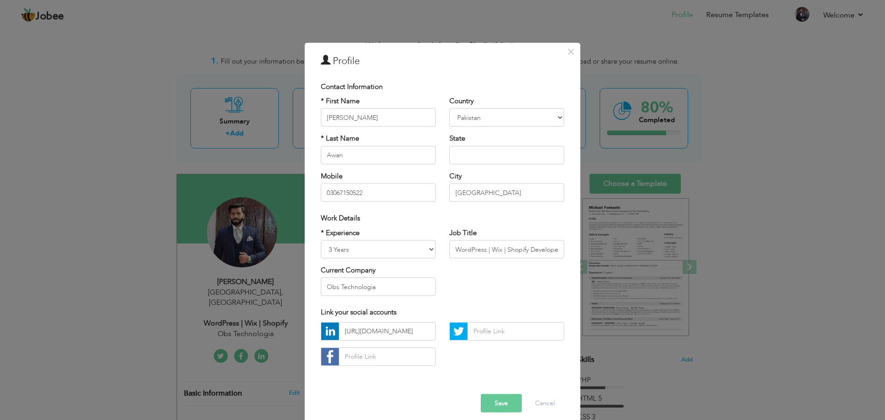
click at [501, 399] on button "Save" at bounding box center [501, 403] width 41 height 18
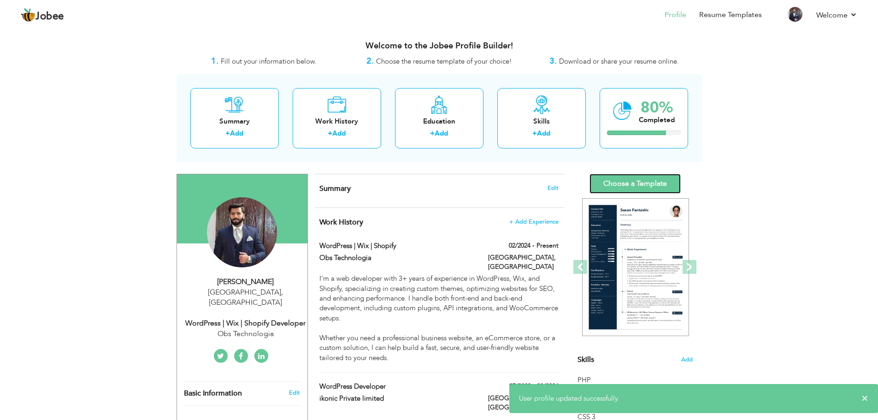
click at [643, 183] on link "Choose a Template" at bounding box center [635, 184] width 91 height 20
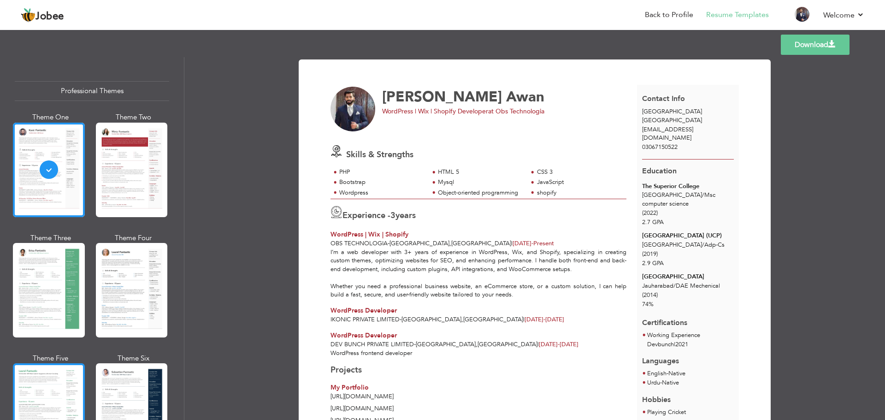
drag, startPoint x: 74, startPoint y: 361, endPoint x: 69, endPoint y: 362, distance: 4.7
click at [73, 363] on div at bounding box center [49, 410] width 72 height 95
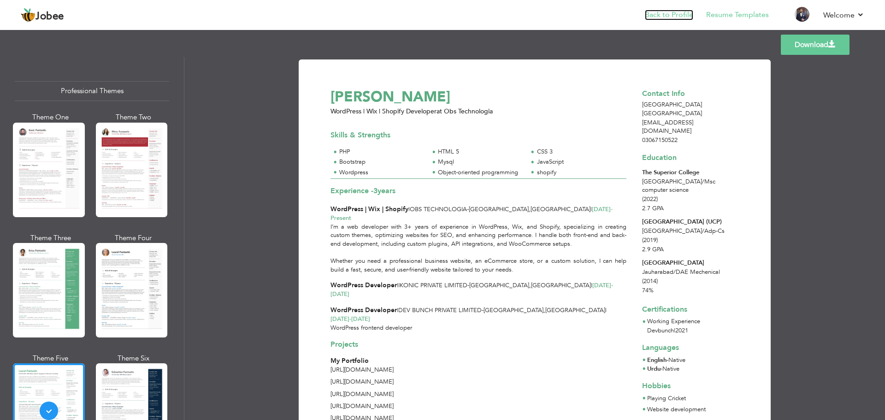
click at [679, 18] on link "Back to Profile" at bounding box center [669, 15] width 48 height 11
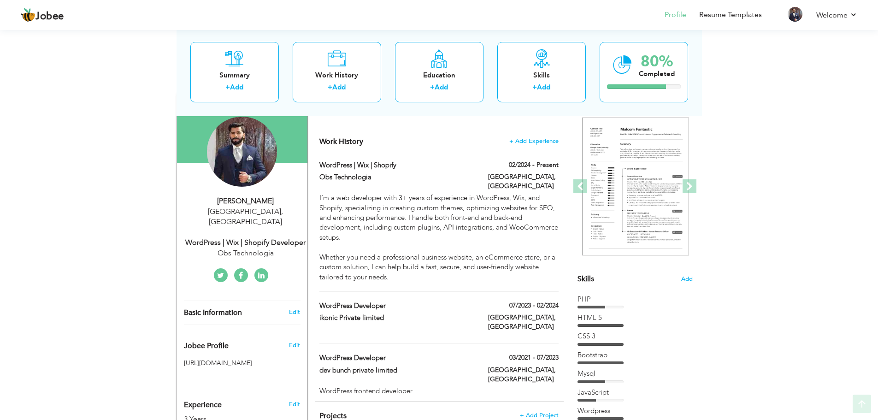
scroll to position [92, 0]
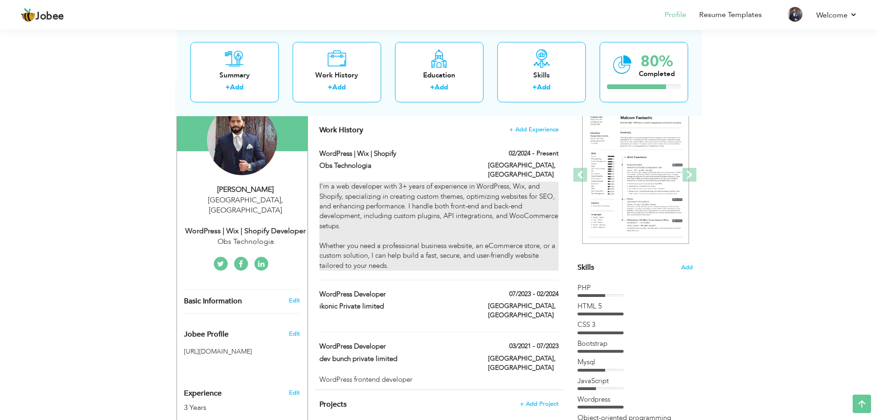
click at [352, 224] on div "I’m a web developer with 3+ years of experience in WordPress, Wix, and Shopify,…" at bounding box center [438, 226] width 239 height 89
type input "WordPress | Wix | Shopify"
type input "Obs Technologia"
type input "02/2024"
type input "[GEOGRAPHIC_DATA]"
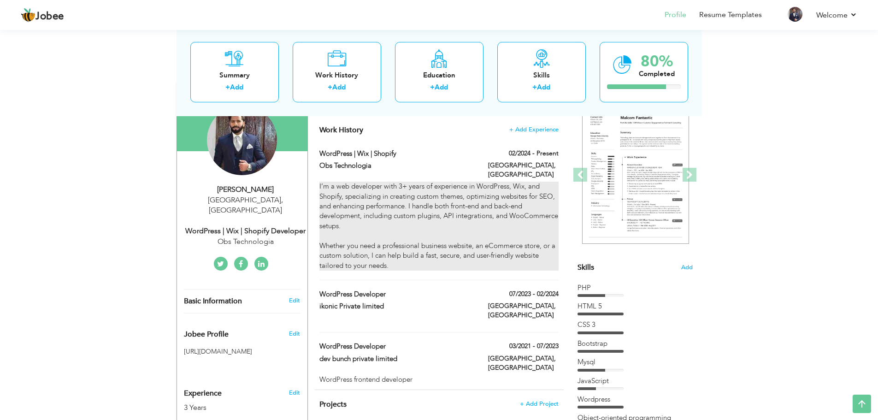
type input "[GEOGRAPHIC_DATA]"
checkbox input "true"
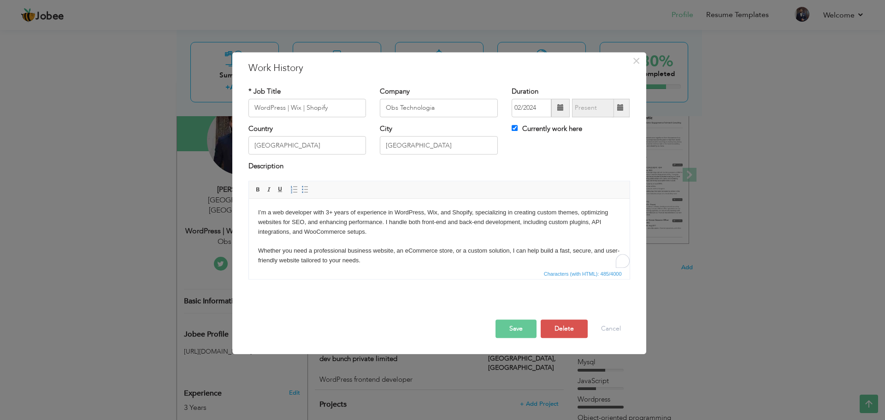
click at [259, 250] on body "I’m a web developer with 3+ years of experience in WordPress, Wix, and Shopify,…" at bounding box center [439, 237] width 362 height 58
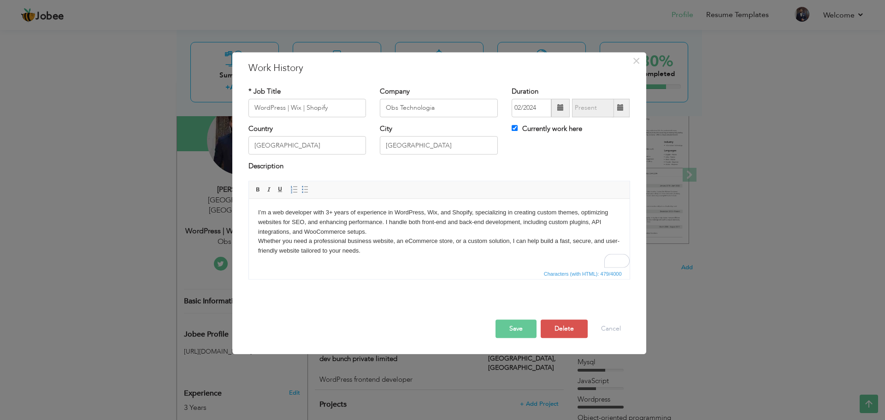
click at [523, 329] on button "Save" at bounding box center [516, 328] width 41 height 18
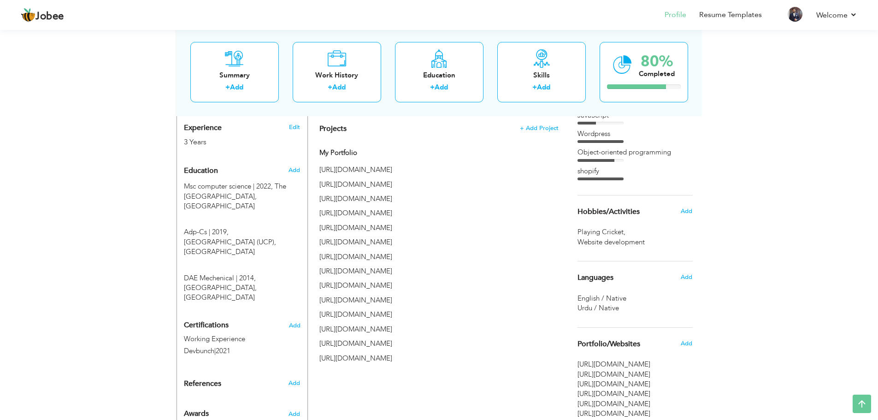
scroll to position [461, 0]
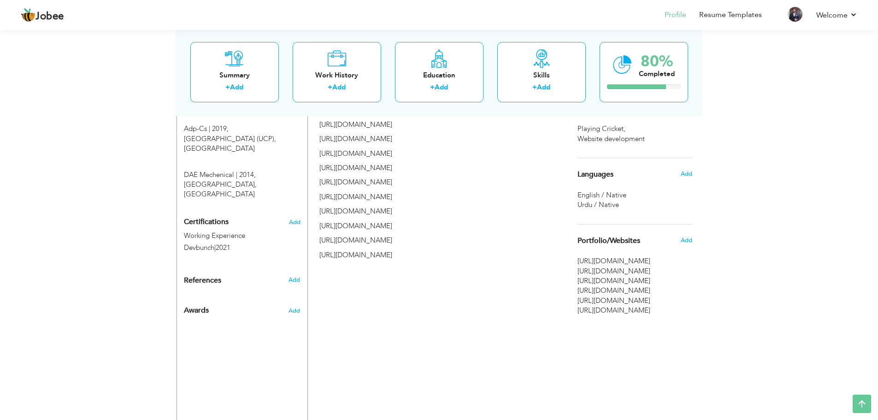
drag, startPoint x: 663, startPoint y: 263, endPoint x: 656, endPoint y: 265, distance: 7.5
click at [656, 265] on span "[URL][DOMAIN_NAME]" at bounding box center [635, 261] width 115 height 10
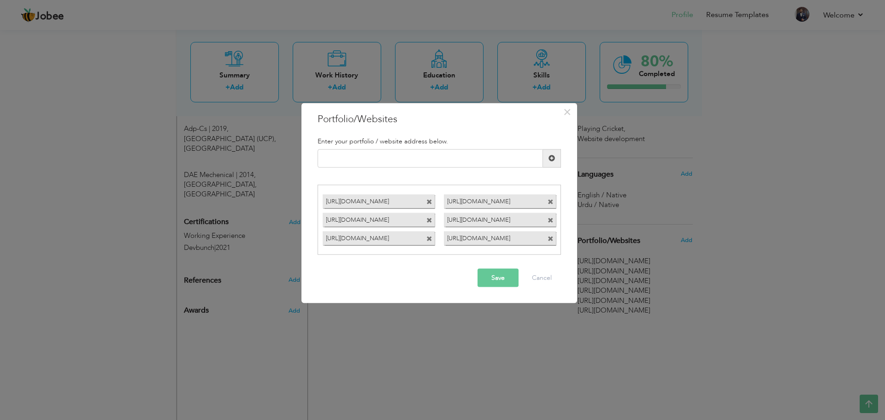
click at [426, 199] on div "[URL][DOMAIN_NAME]" at bounding box center [379, 202] width 112 height 14
click at [428, 202] on span at bounding box center [429, 202] width 6 height 6
click at [428, 202] on div "[URL][DOMAIN_NAME]" at bounding box center [378, 201] width 121 height 18
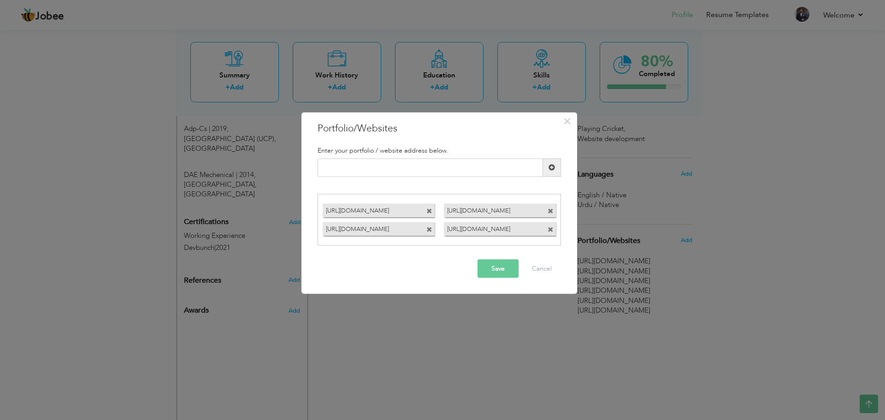
click at [428, 202] on div "[URL][DOMAIN_NAME]" at bounding box center [378, 210] width 121 height 18
click at [428, 210] on span at bounding box center [429, 211] width 6 height 6
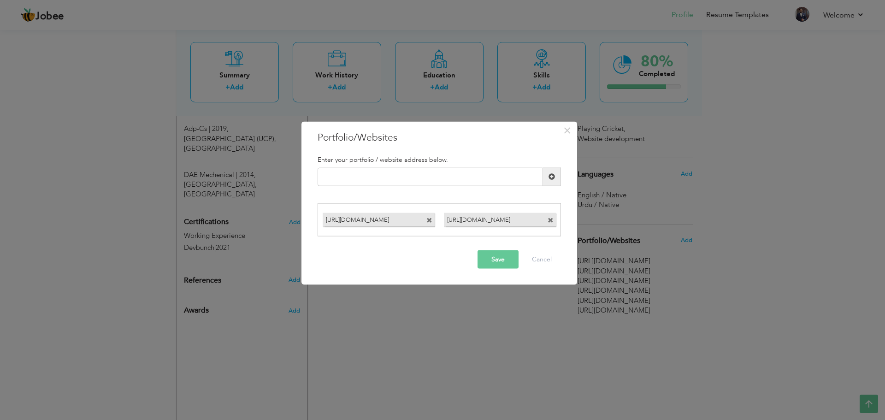
click at [428, 210] on div "https://preview.themeforest.net/item/repay-payment-gateway-wordpress-theme/full…" at bounding box center [439, 219] width 243 height 33
click at [428, 220] on span at bounding box center [429, 221] width 6 height 6
click at [432, 220] on span at bounding box center [429, 221] width 6 height 6
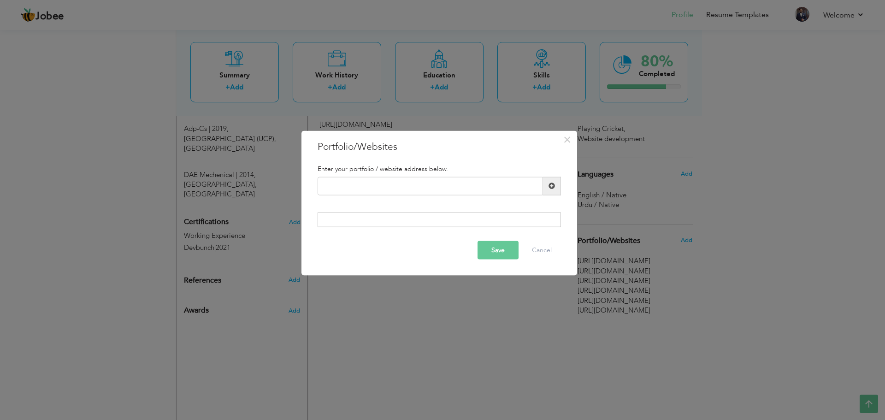
click at [492, 250] on button "Save" at bounding box center [498, 250] width 41 height 18
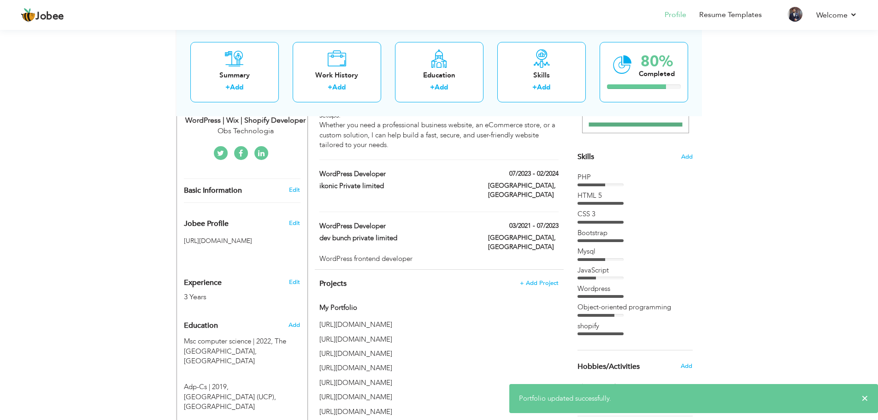
scroll to position [184, 0]
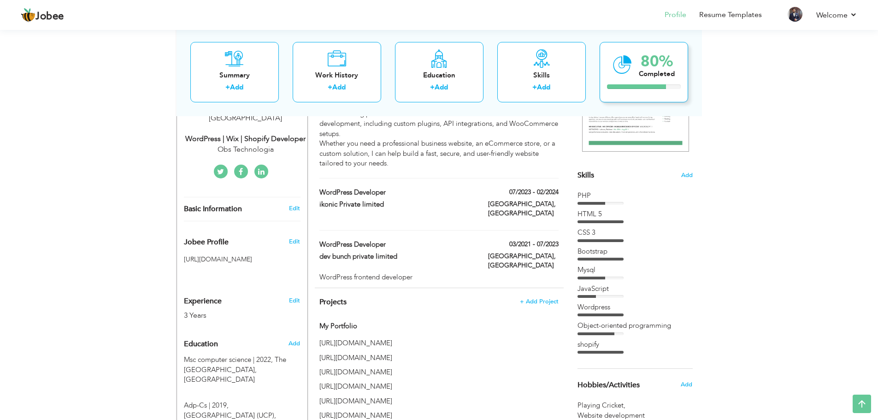
click at [644, 83] on div "80% Completed" at bounding box center [644, 71] width 89 height 60
click at [647, 76] on div "Completed" at bounding box center [657, 74] width 36 height 10
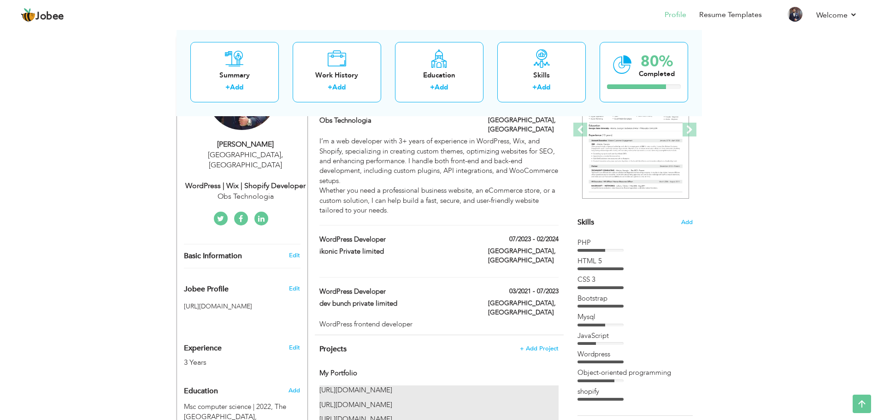
scroll to position [0, 0]
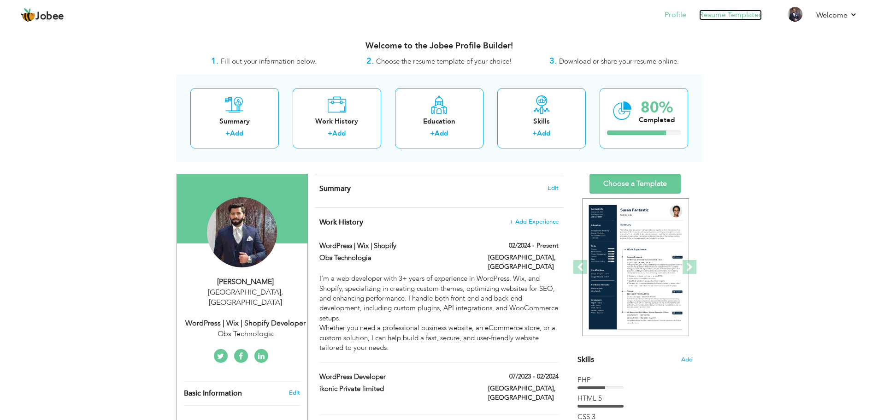
click at [722, 19] on link "Resume Templates" at bounding box center [730, 15] width 63 height 11
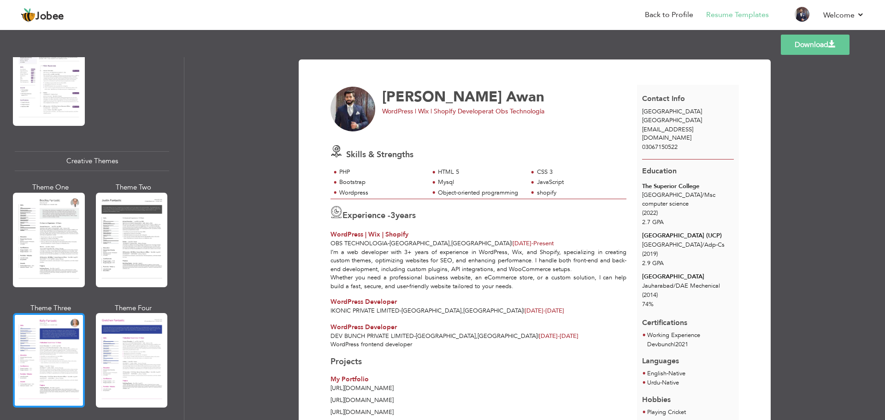
scroll to position [1014, 0]
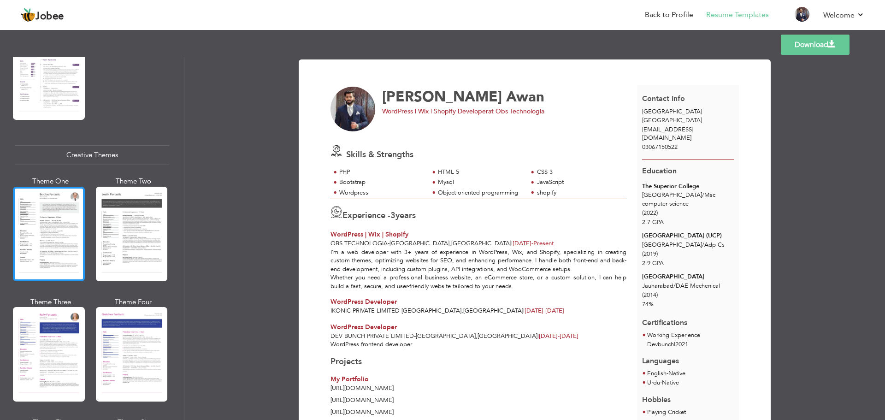
click at [70, 237] on div at bounding box center [49, 234] width 72 height 95
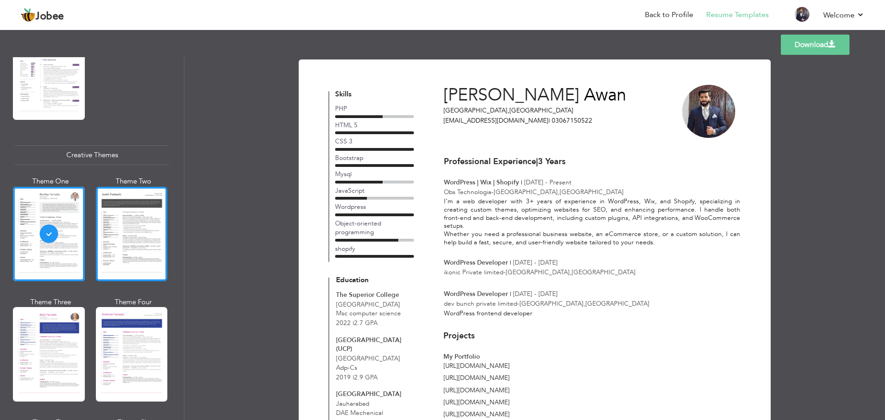
click at [139, 236] on div at bounding box center [132, 234] width 72 height 95
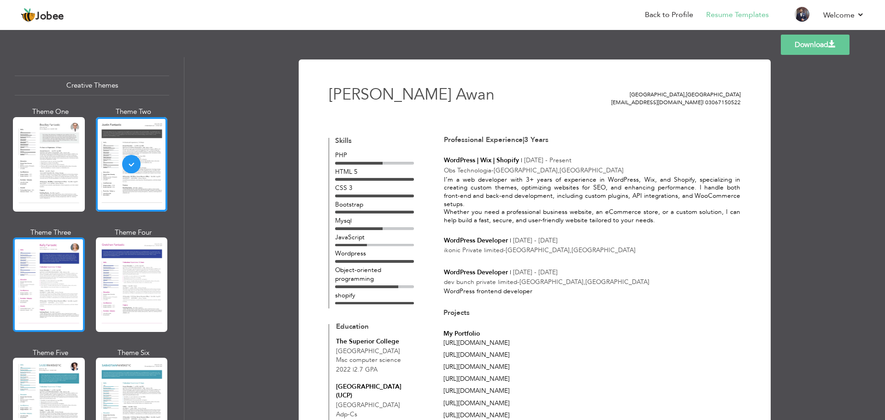
scroll to position [1106, 0]
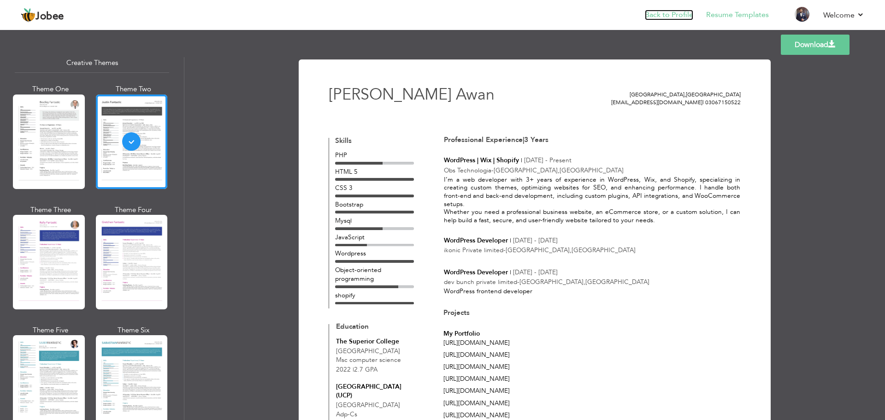
click at [685, 16] on link "Back to Profile" at bounding box center [669, 15] width 48 height 11
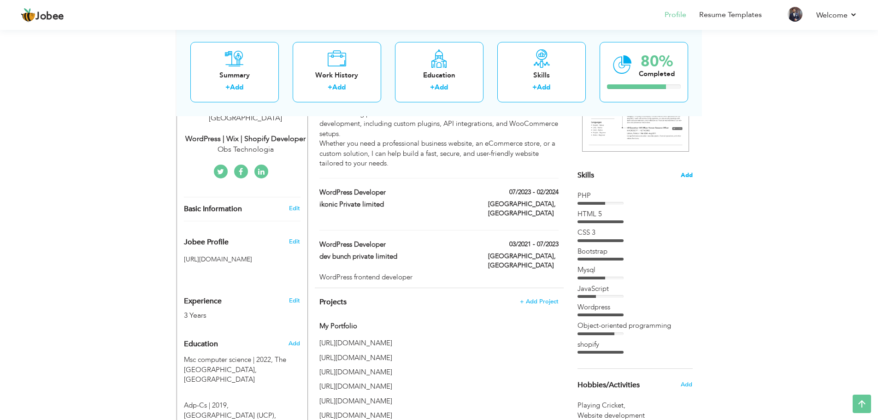
click at [688, 177] on span "Add" at bounding box center [687, 175] width 12 height 9
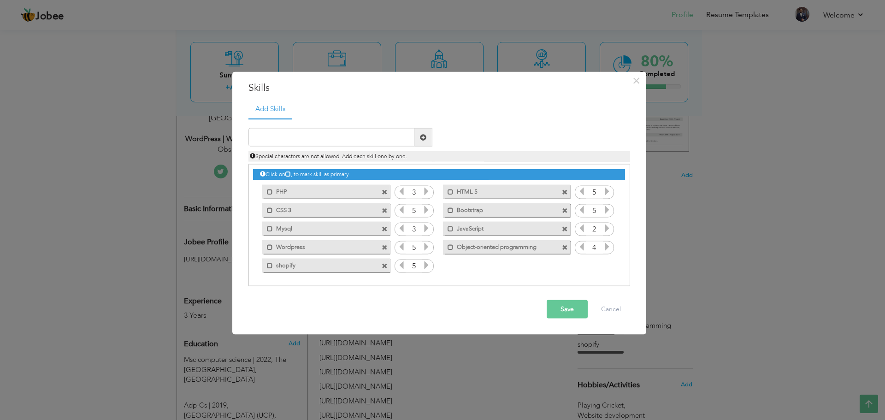
drag, startPoint x: 306, startPoint y: 246, endPoint x: 314, endPoint y: 227, distance: 20.5
click at [314, 227] on div "Click on , to mark skill as primary. Mark as primary skill. PHP 3 HTML 5 5 CSS …" at bounding box center [439, 220] width 372 height 110
click at [272, 247] on span at bounding box center [270, 247] width 6 height 6
drag, startPoint x: 307, startPoint y: 245, endPoint x: 311, endPoint y: 231, distance: 13.9
click at [311, 231] on div "Click on , to mark skill as primary. Mark as primary skill. PHP 3 HTML 5 5 CSS …" at bounding box center [439, 220] width 372 height 110
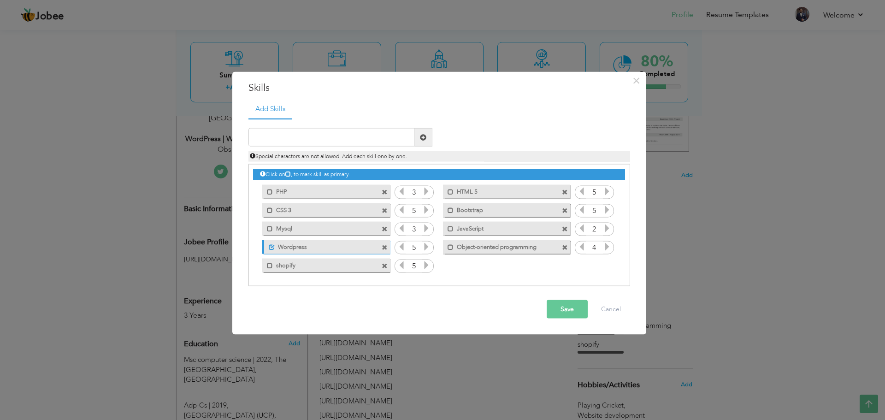
drag, startPoint x: 267, startPoint y: 248, endPoint x: 275, endPoint y: 217, distance: 32.4
click at [275, 219] on div "Click on , to mark skill as primary. Mark as primary skill. PHP 3 HTML 5 5 CSS …" at bounding box center [439, 220] width 372 height 110
drag, startPoint x: 336, startPoint y: 193, endPoint x: 335, endPoint y: 207, distance: 14.3
click at [335, 207] on div "Click on , to mark skill as primary. Mark as primary skill. PHP 3 HTML 5 5 CSS …" at bounding box center [439, 220] width 372 height 110
drag, startPoint x: 390, startPoint y: 248, endPoint x: 390, endPoint y: 229, distance: 19.4
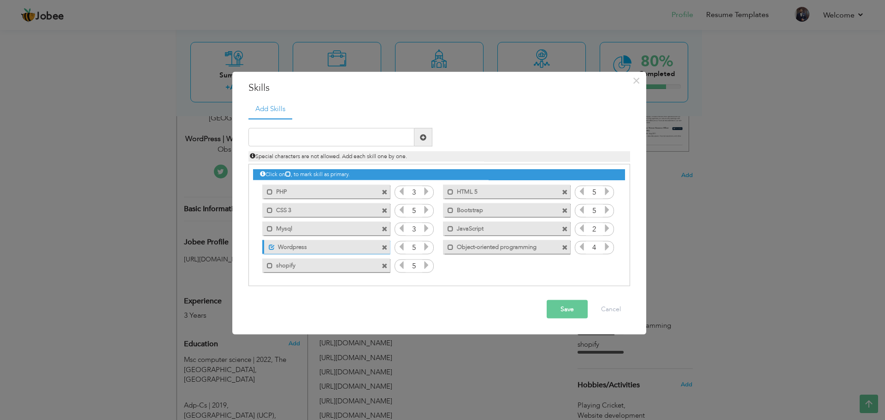
click at [390, 229] on div "Click on , to mark skill as primary. Mark as primary skill. PHP 3 HTML 5 5 CSS …" at bounding box center [439, 220] width 372 height 110
drag, startPoint x: 316, startPoint y: 194, endPoint x: 366, endPoint y: 207, distance: 51.1
click at [366, 207] on div "Click on , to mark skill as primary. Mark as primary skill. PHP 3 HTML 5 5 CSS …" at bounding box center [439, 220] width 372 height 110
drag, startPoint x: 370, startPoint y: 189, endPoint x: 383, endPoint y: 196, distance: 14.0
click at [378, 201] on div "Click on , to mark skill as primary. Mark as primary skill. PHP 3 HTML 5 5 CSS …" at bounding box center [439, 220] width 372 height 110
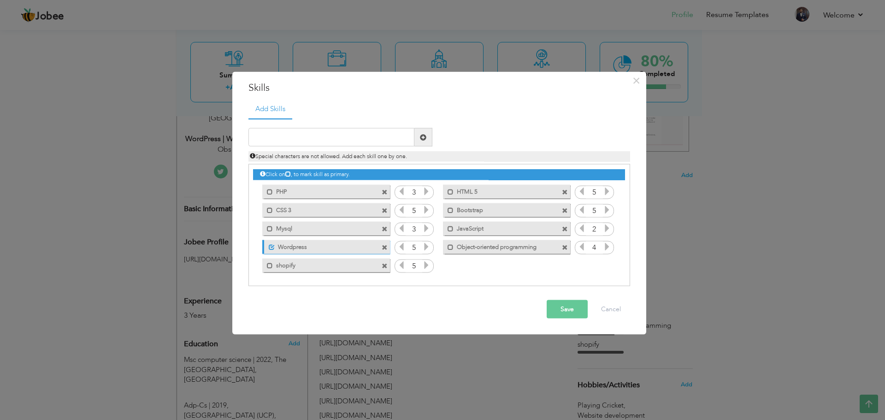
click at [386, 191] on span at bounding box center [385, 192] width 6 height 6
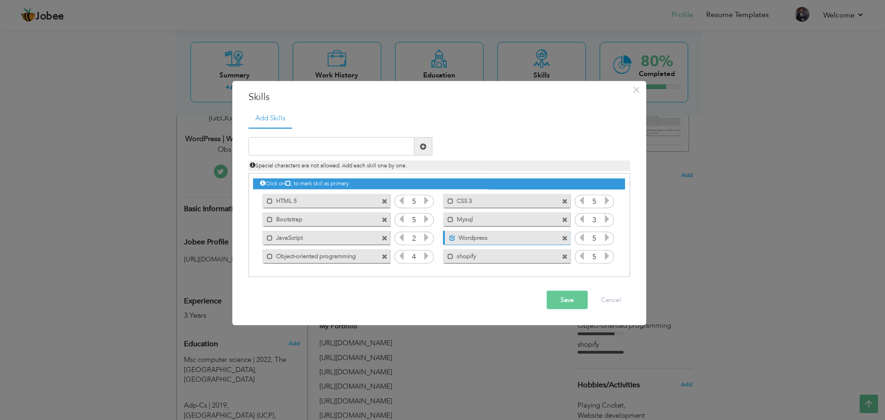
drag, startPoint x: 532, startPoint y: 242, endPoint x: 531, endPoint y: 224, distance: 18.5
click at [532, 224] on div "Click on , to mark skill as primary. Mark as primary skill. PHP 3 HTML 5 5 CSS …" at bounding box center [439, 219] width 372 height 91
click at [498, 231] on label "Wordpress" at bounding box center [501, 236] width 92 height 12
drag, startPoint x: 503, startPoint y: 233, endPoint x: 455, endPoint y: 233, distance: 48.9
click at [455, 233] on label "Wordpress" at bounding box center [500, 236] width 93 height 12
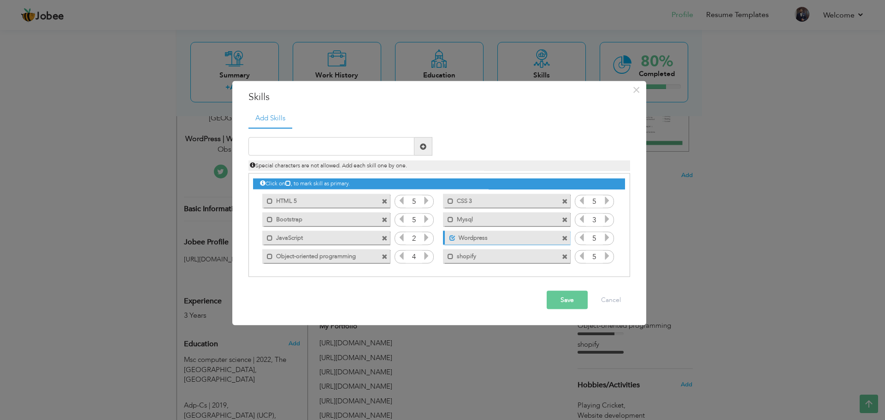
drag, startPoint x: 498, startPoint y: 240, endPoint x: 475, endPoint y: 240, distance: 23.0
click at [476, 240] on label "Wordpress" at bounding box center [501, 236] width 92 height 12
click at [470, 239] on label "Wordpress" at bounding box center [500, 236] width 93 height 12
drag, startPoint x: 454, startPoint y: 238, endPoint x: 453, endPoint y: 231, distance: 7.4
click at [453, 231] on span at bounding box center [450, 234] width 11 height 9
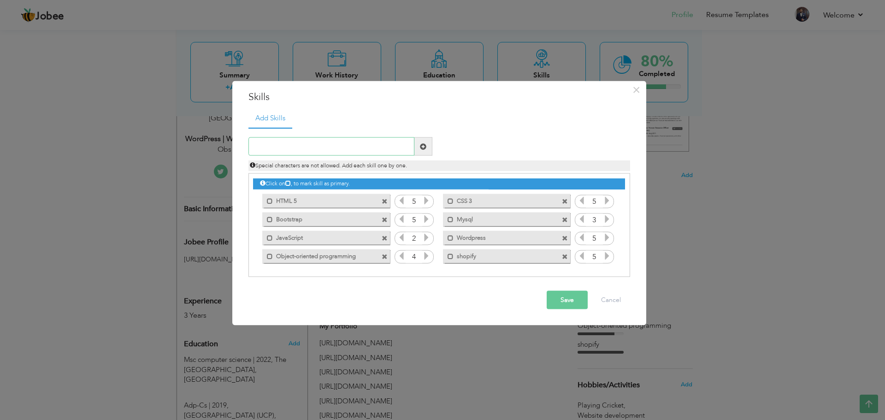
click at [339, 144] on input "text" at bounding box center [331, 146] width 166 height 18
type input "php"
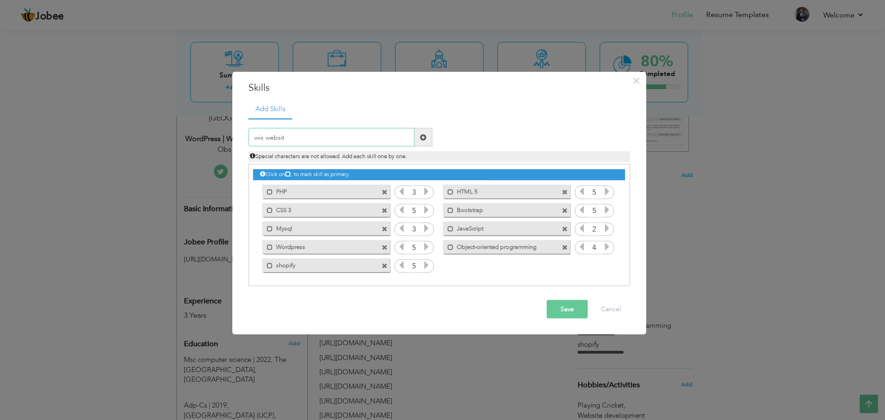
type input "wix website"
type input "p"
drag, startPoint x: 266, startPoint y: 132, endPoint x: 266, endPoint y: 137, distance: 5.2
click at [266, 137] on input "shopify store" at bounding box center [331, 137] width 166 height 18
drag, startPoint x: 255, startPoint y: 137, endPoint x: 242, endPoint y: 140, distance: 14.1
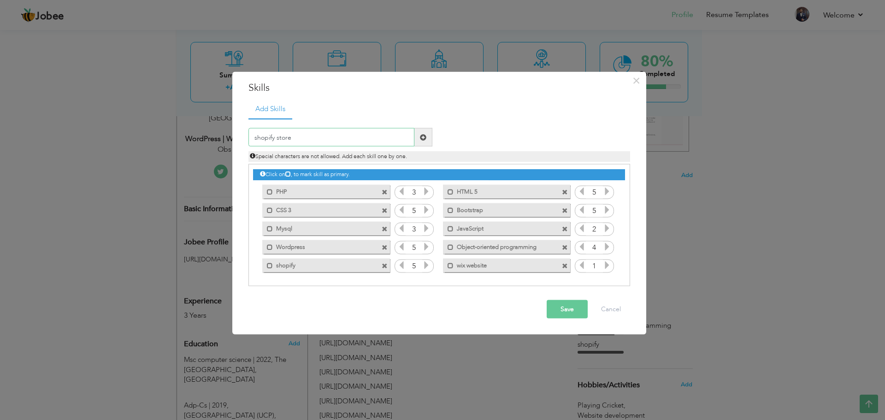
click at [242, 140] on div "shopify store" at bounding box center [341, 137] width 198 height 18
type input "Shopify store"
click at [295, 136] on input "Shopify store" at bounding box center [331, 137] width 166 height 18
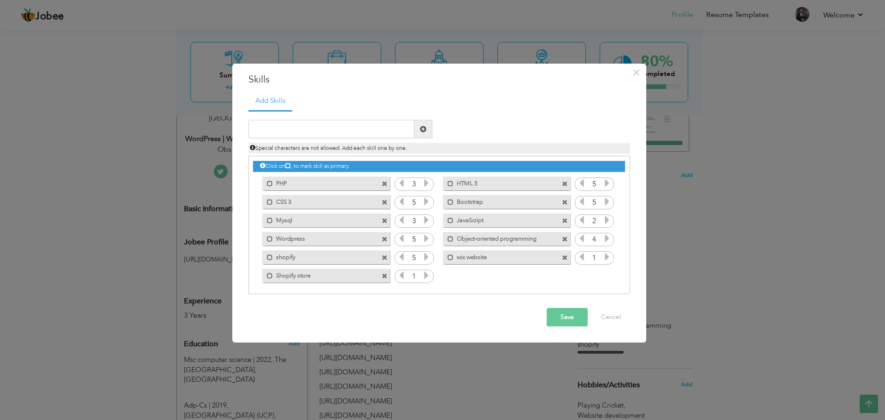
click at [385, 258] on span at bounding box center [385, 258] width 6 height 6
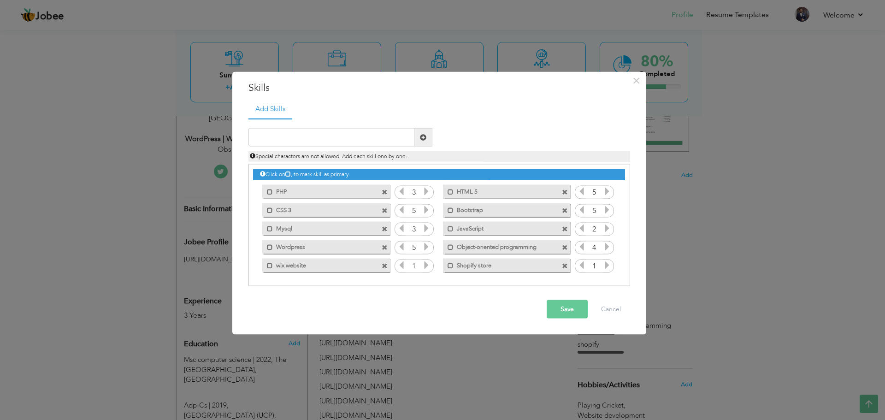
click at [428, 265] on icon at bounding box center [426, 265] width 8 height 8
click at [609, 268] on icon at bounding box center [607, 265] width 8 height 8
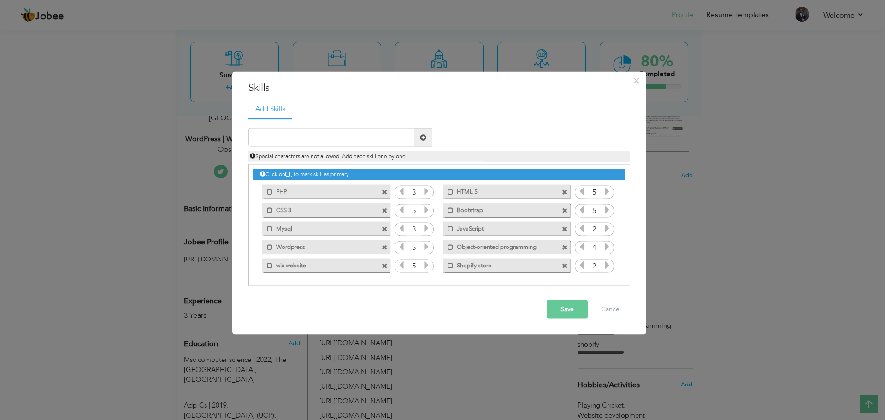
click at [609, 268] on icon at bounding box center [607, 265] width 8 height 8
click at [428, 190] on icon at bounding box center [426, 191] width 8 height 8
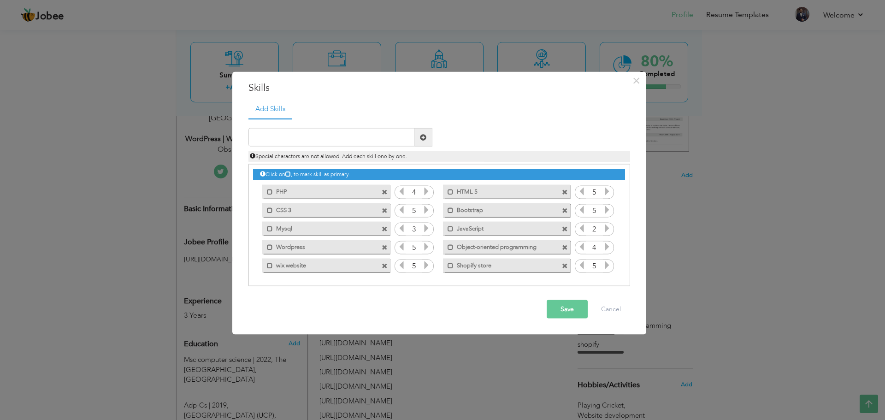
click at [567, 312] on button "Save" at bounding box center [567, 309] width 41 height 18
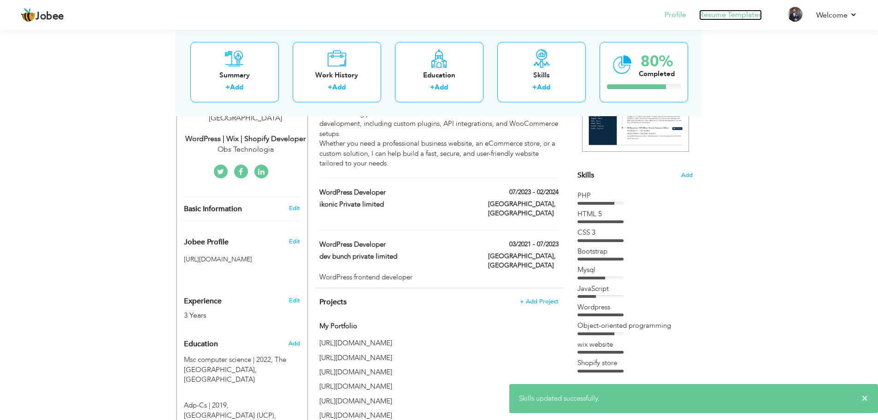
click at [722, 18] on link "Resume Templates" at bounding box center [730, 15] width 63 height 11
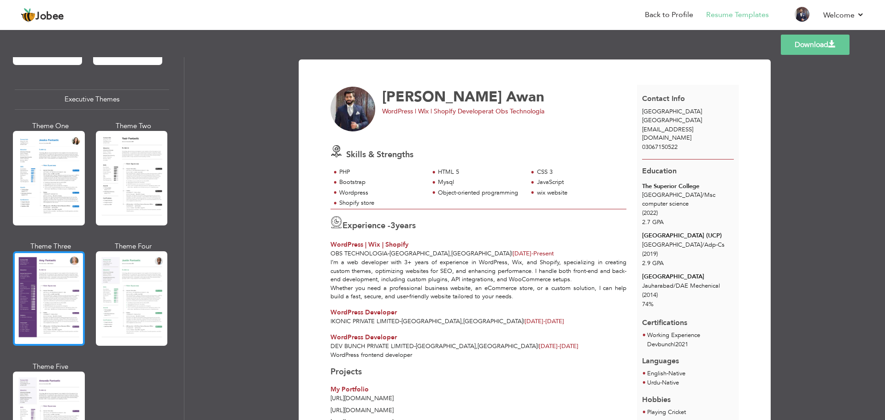
scroll to position [645, 0]
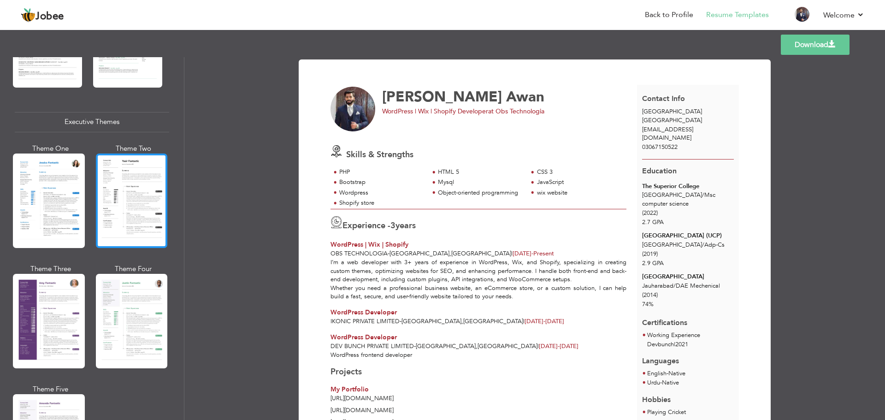
click at [100, 211] on div at bounding box center [132, 201] width 72 height 95
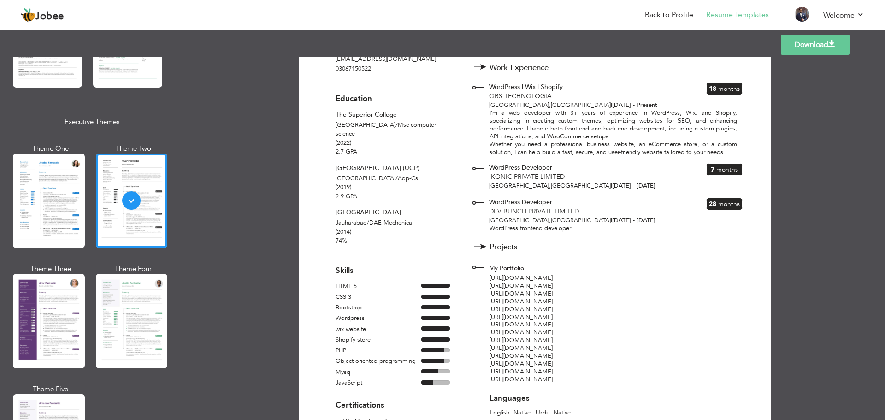
scroll to position [0, 0]
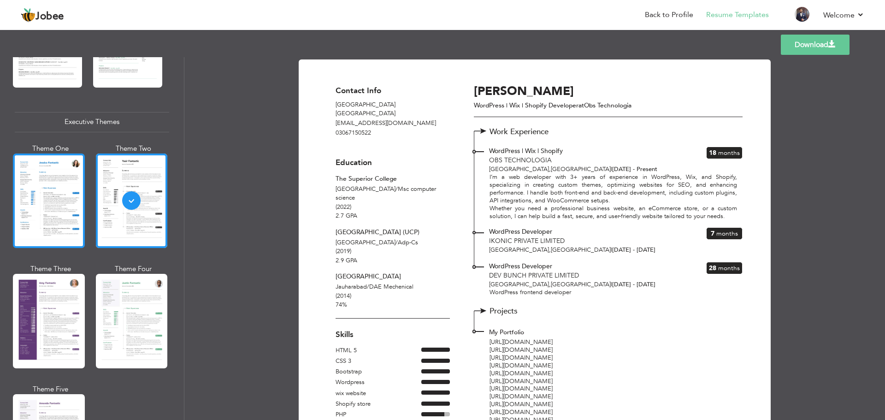
click at [72, 214] on div at bounding box center [49, 201] width 72 height 95
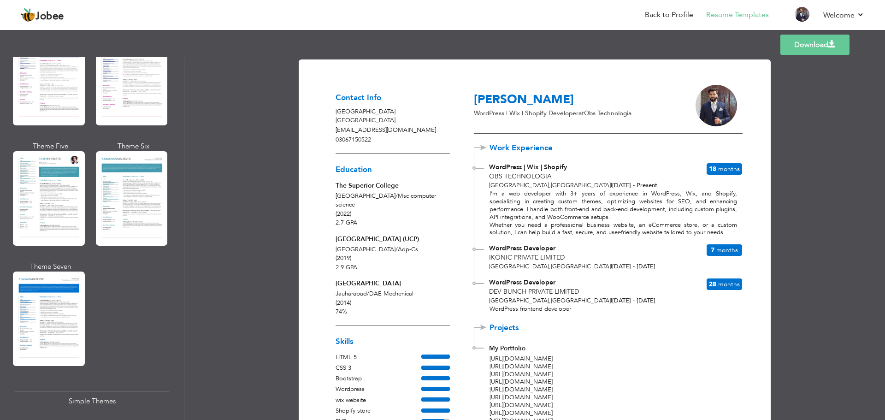
scroll to position [1515, 0]
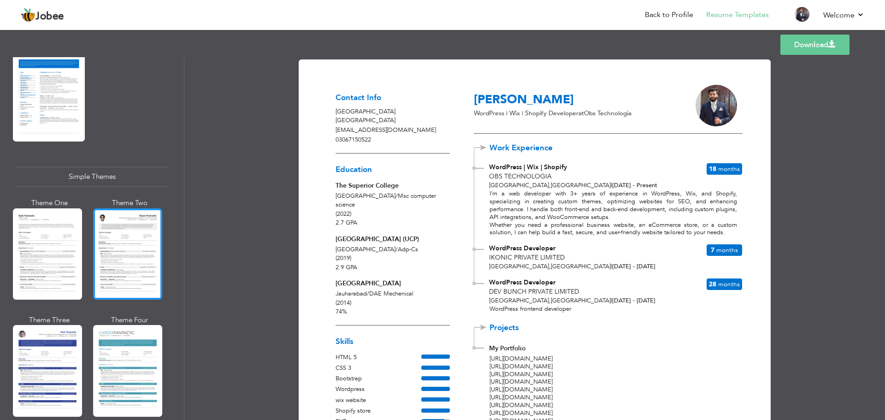
click at [141, 226] on div at bounding box center [127, 253] width 69 height 91
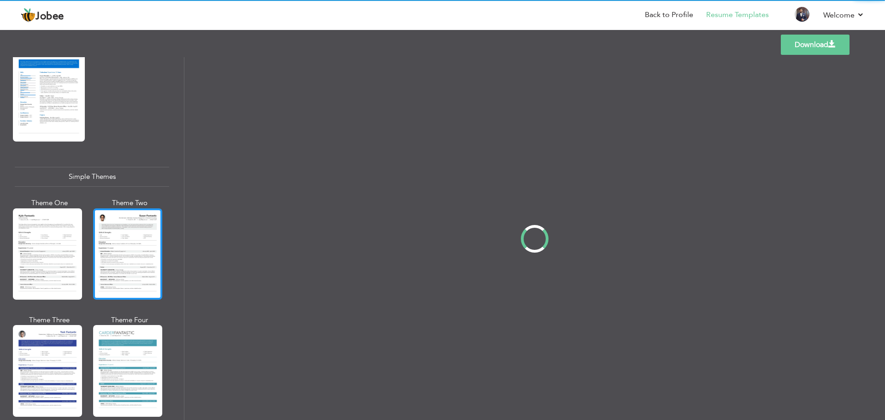
scroll to position [1515, 0]
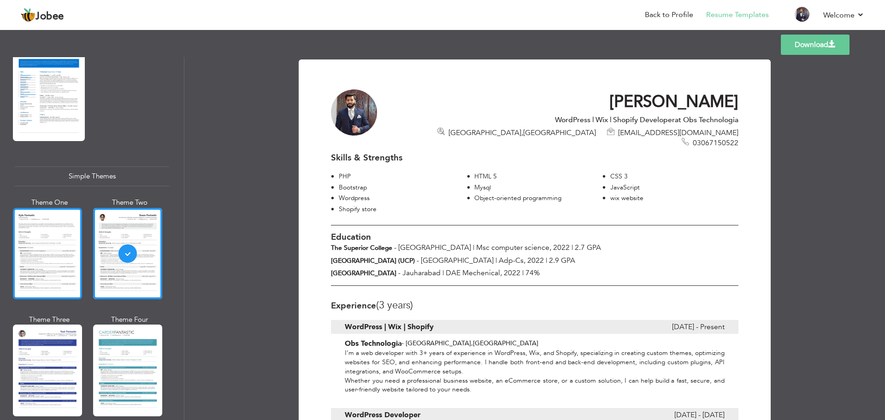
click at [61, 225] on div at bounding box center [47, 253] width 69 height 91
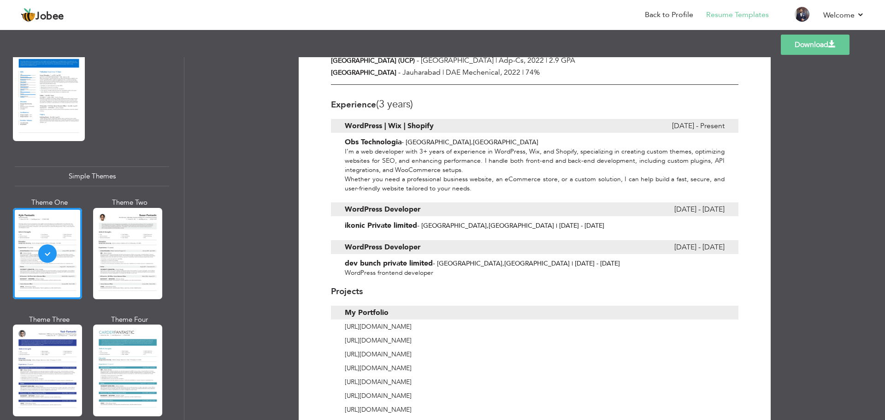
scroll to position [184, 0]
click at [47, 100] on div at bounding box center [49, 94] width 72 height 95
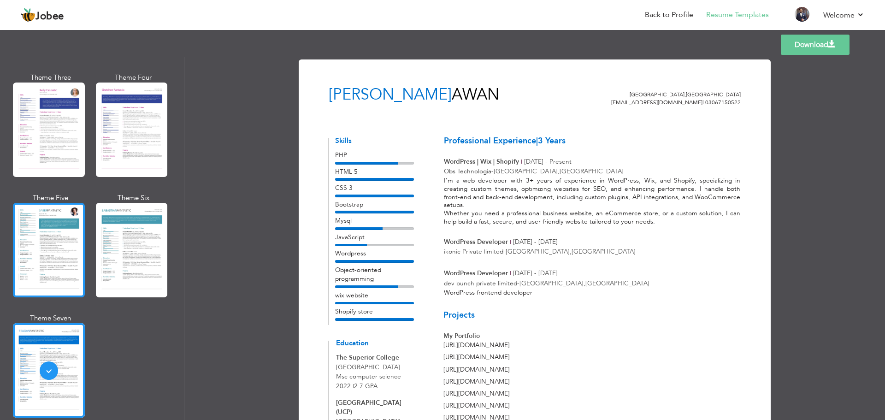
scroll to position [1054, 0]
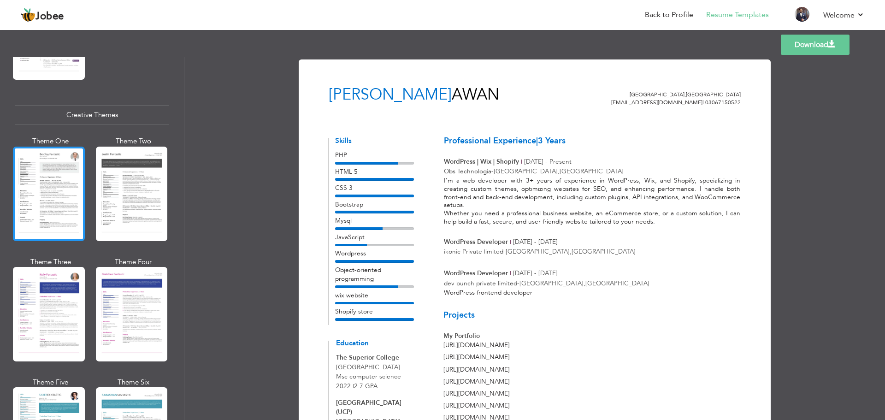
click at [58, 187] on div at bounding box center [49, 194] width 72 height 95
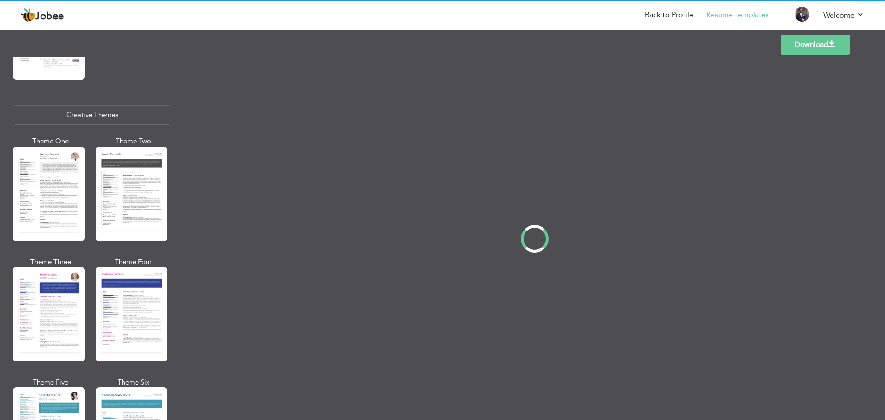
click at [139, 190] on div "Professional Themes Theme One Theme Two Theme Three Theme Four" at bounding box center [442, 238] width 885 height 363
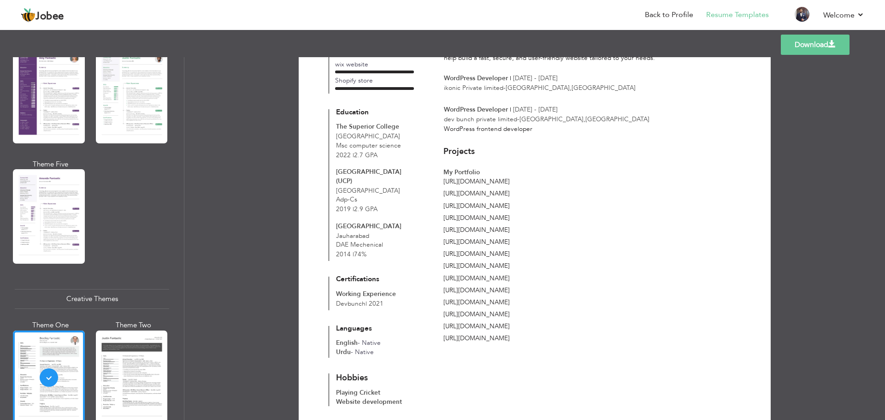
scroll to position [870, 0]
click at [65, 197] on div at bounding box center [49, 217] width 72 height 95
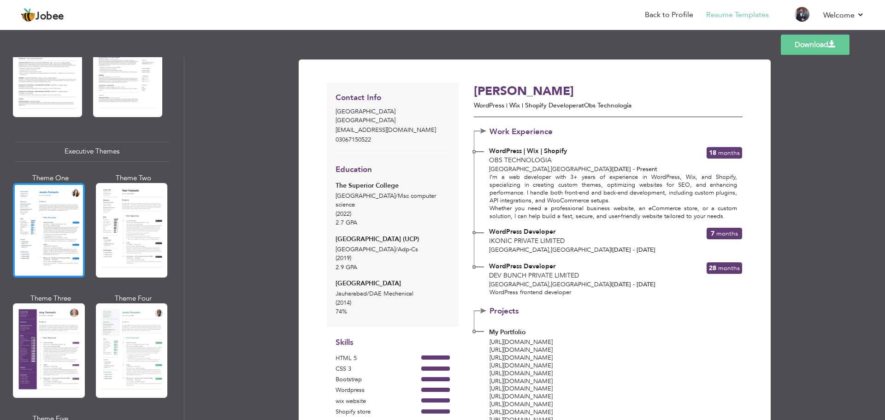
scroll to position [593, 0]
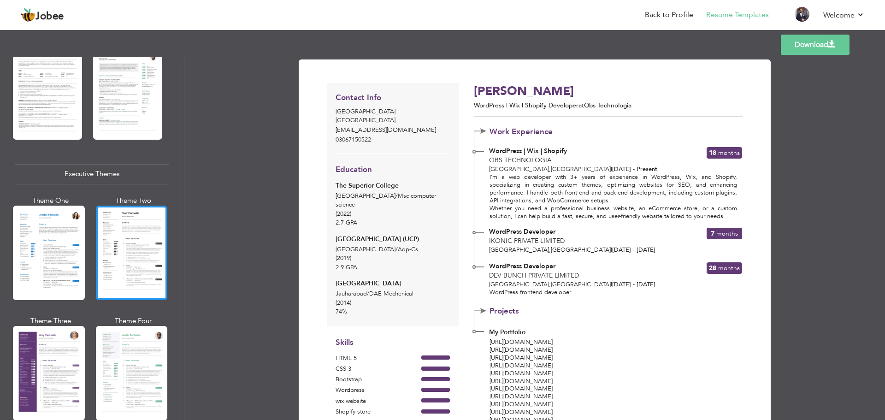
click at [124, 216] on div at bounding box center [132, 253] width 72 height 95
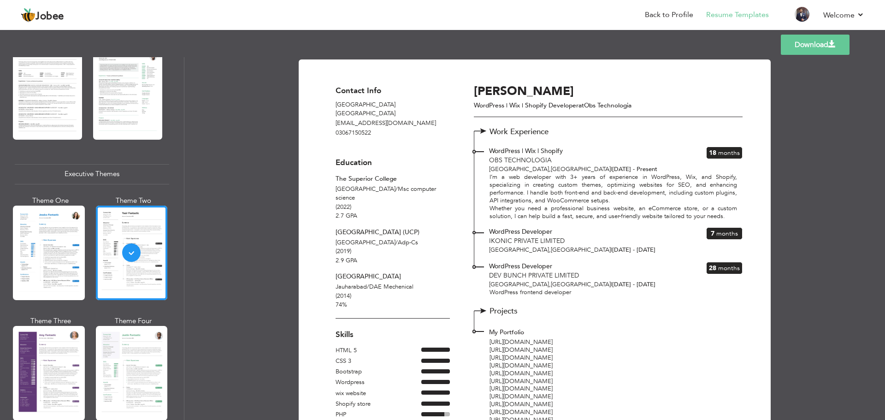
click at [801, 41] on link "Download" at bounding box center [815, 45] width 69 height 20
